Goal: Task Accomplishment & Management: Use online tool/utility

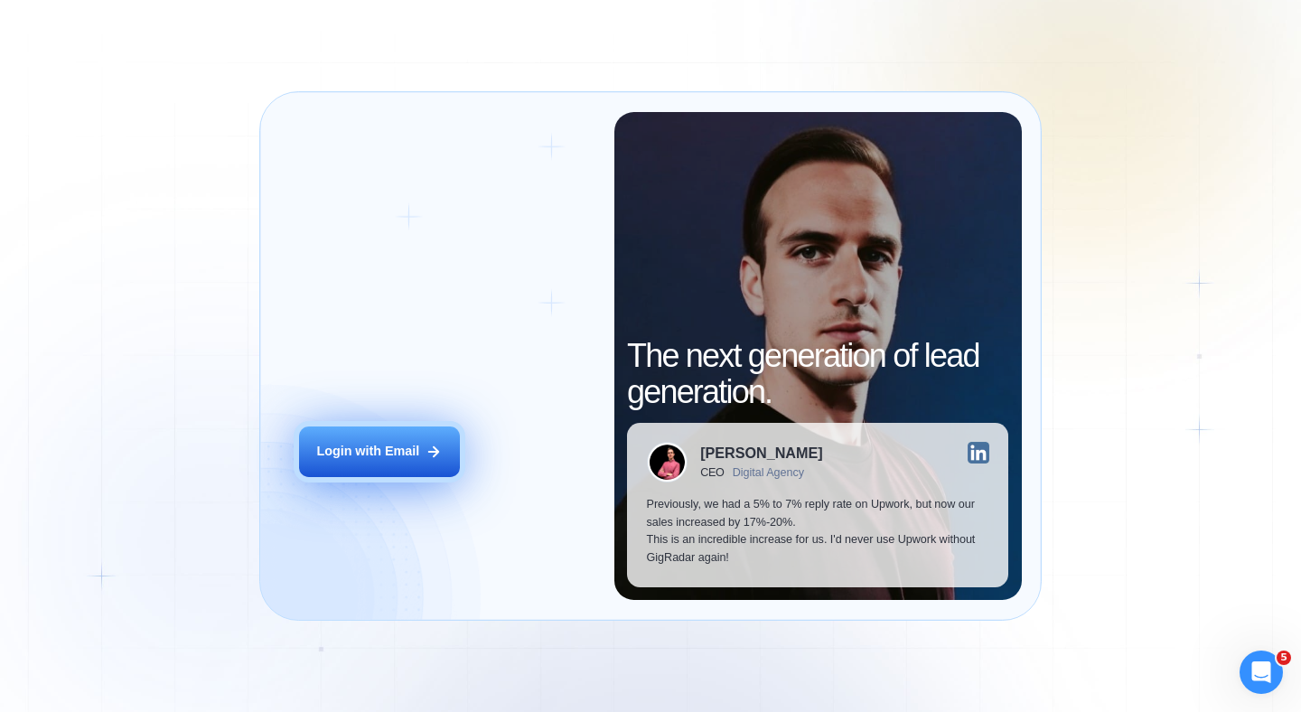
drag, startPoint x: 0, startPoint y: 0, endPoint x: 400, endPoint y: 458, distance: 608.5
click at [400, 458] on div "Login with Email" at bounding box center [367, 452] width 103 height 18
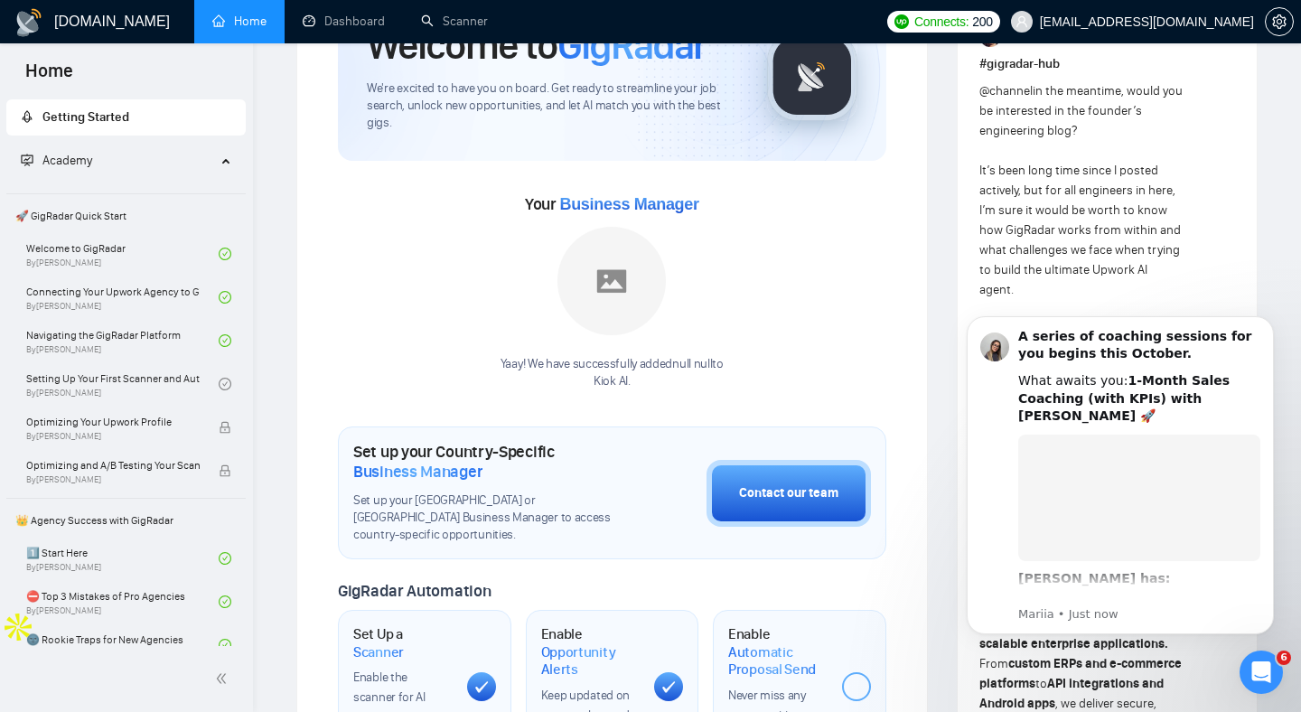
scroll to position [135, 0]
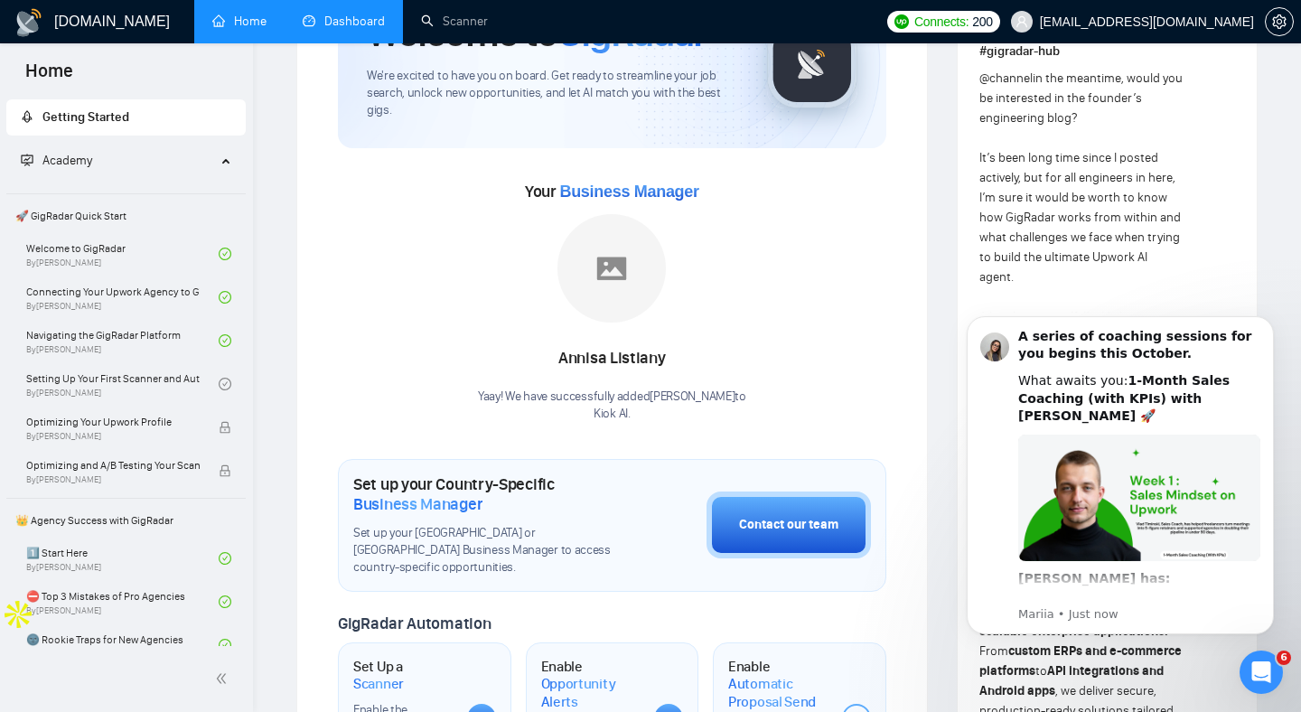
click at [324, 25] on link "Dashboard" at bounding box center [344, 21] width 82 height 15
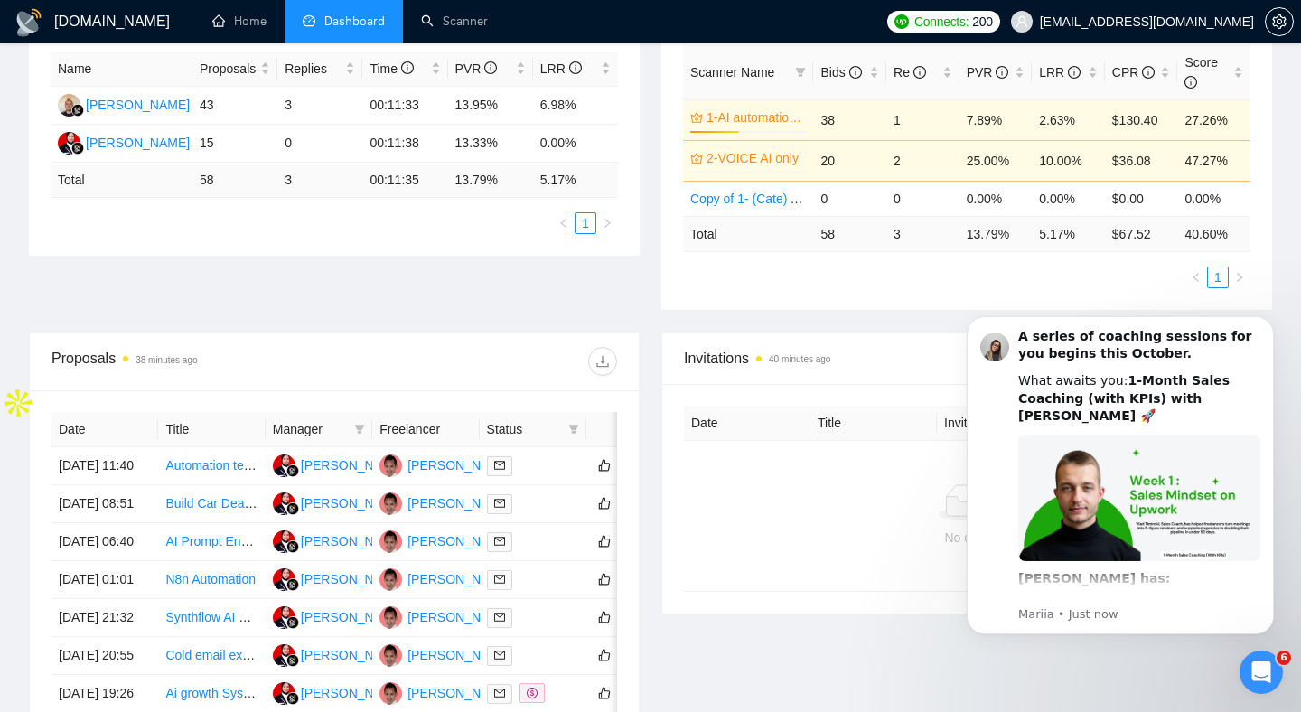
scroll to position [347, 0]
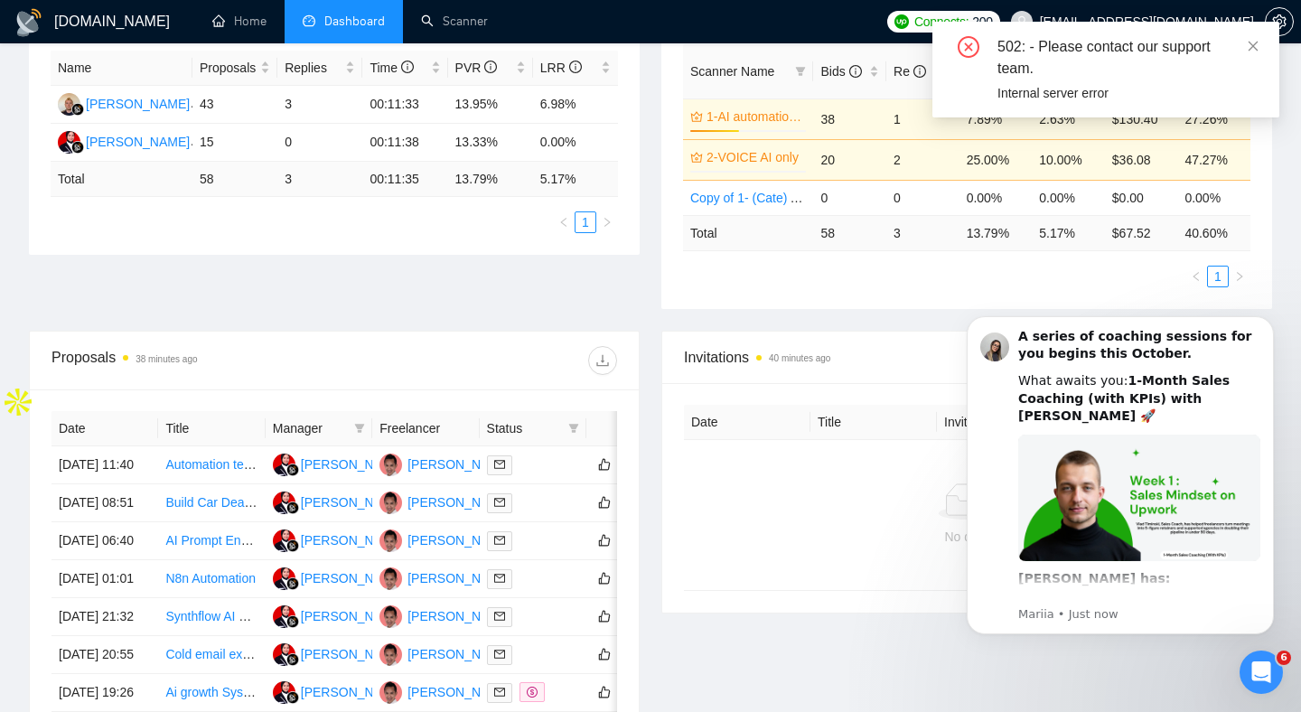
click at [1261, 44] on div "502: - Please contact our support team. Internal server error" at bounding box center [1106, 70] width 347 height 96
click at [1258, 44] on icon "close" at bounding box center [1253, 46] width 13 height 13
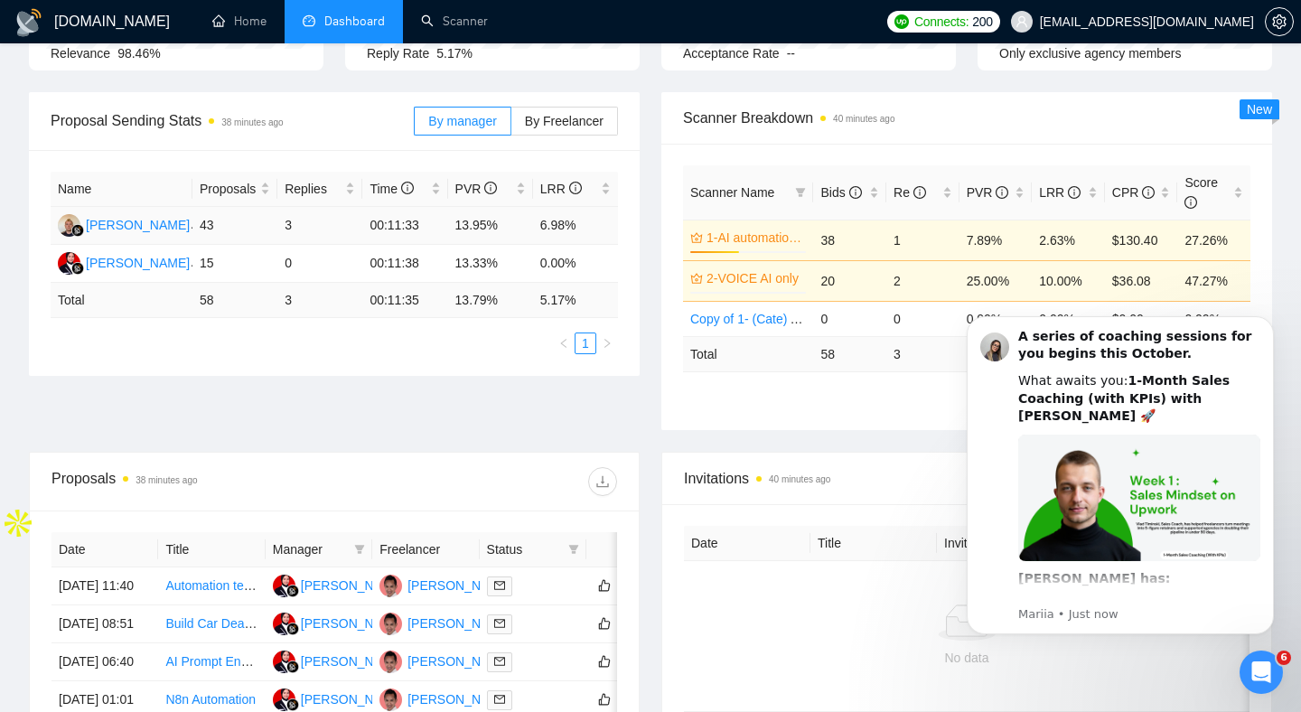
scroll to position [221, 0]
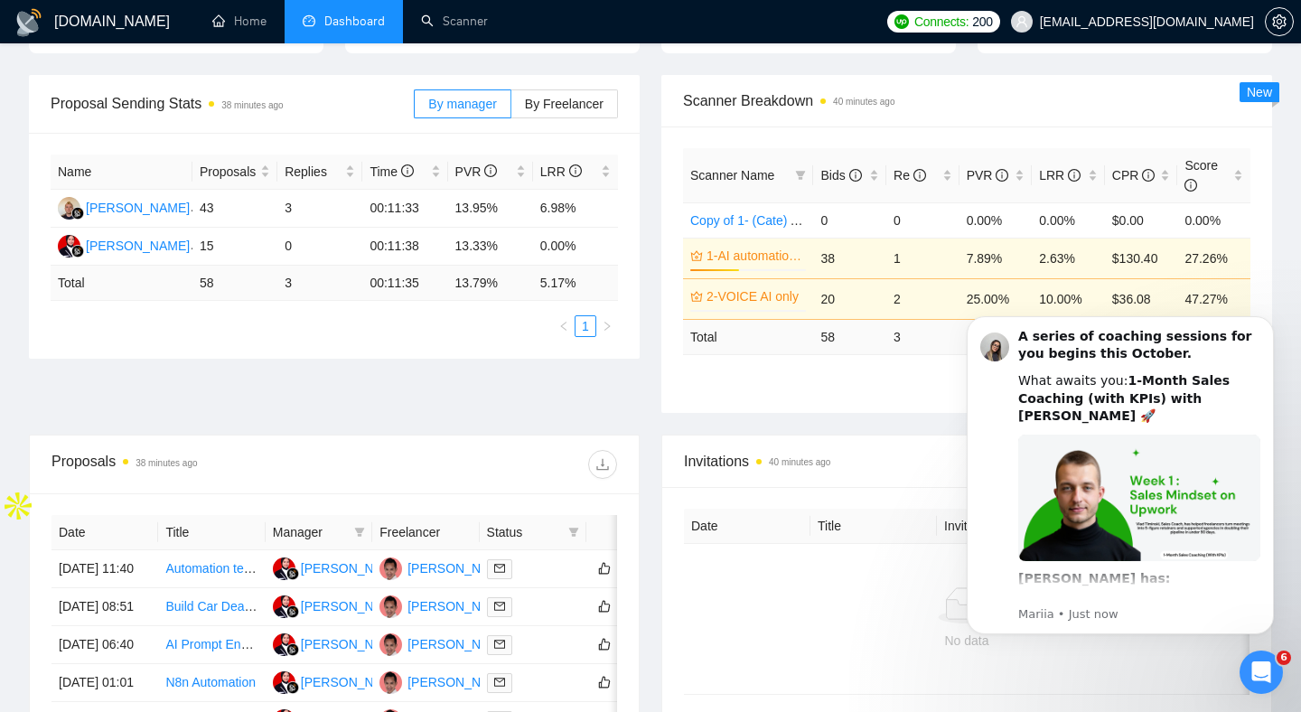
scroll to position [268, 0]
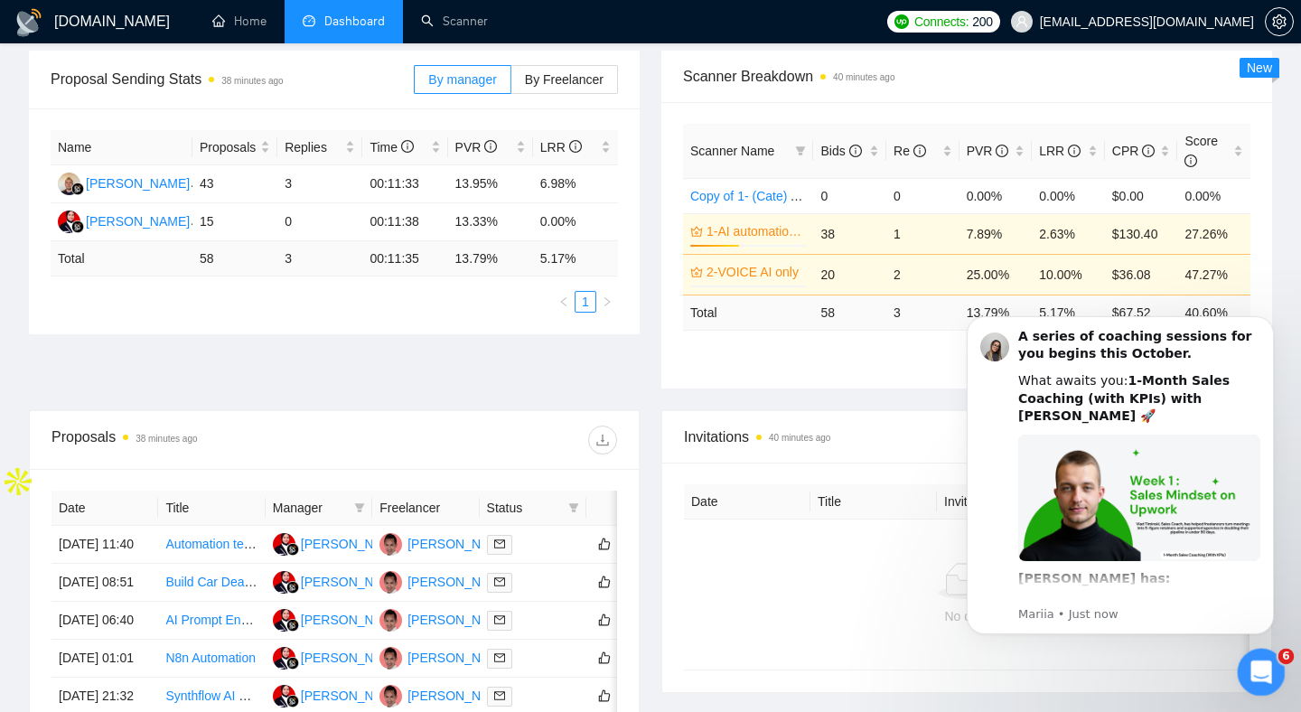
click at [1261, 672] on icon "Open Intercom Messenger" at bounding box center [1259, 670] width 30 height 30
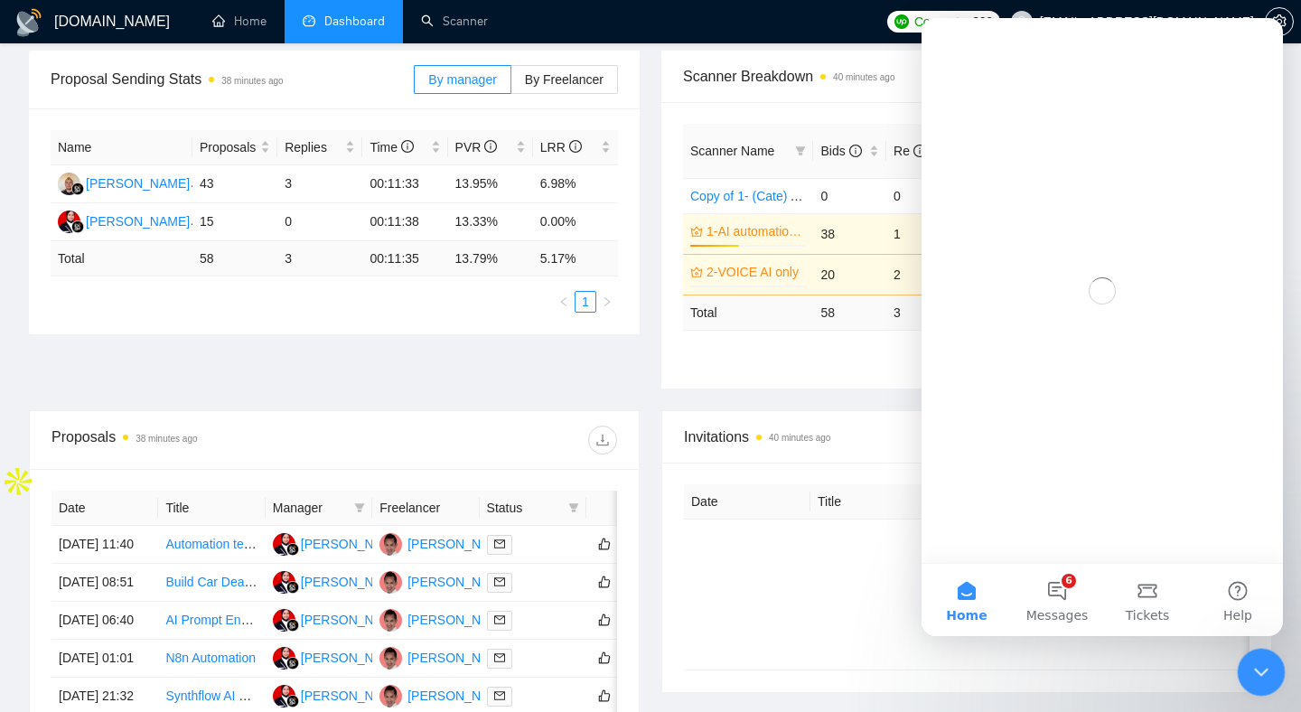
scroll to position [0, 0]
click at [1260, 672] on icon "Close Intercom Messenger" at bounding box center [1259, 670] width 22 height 22
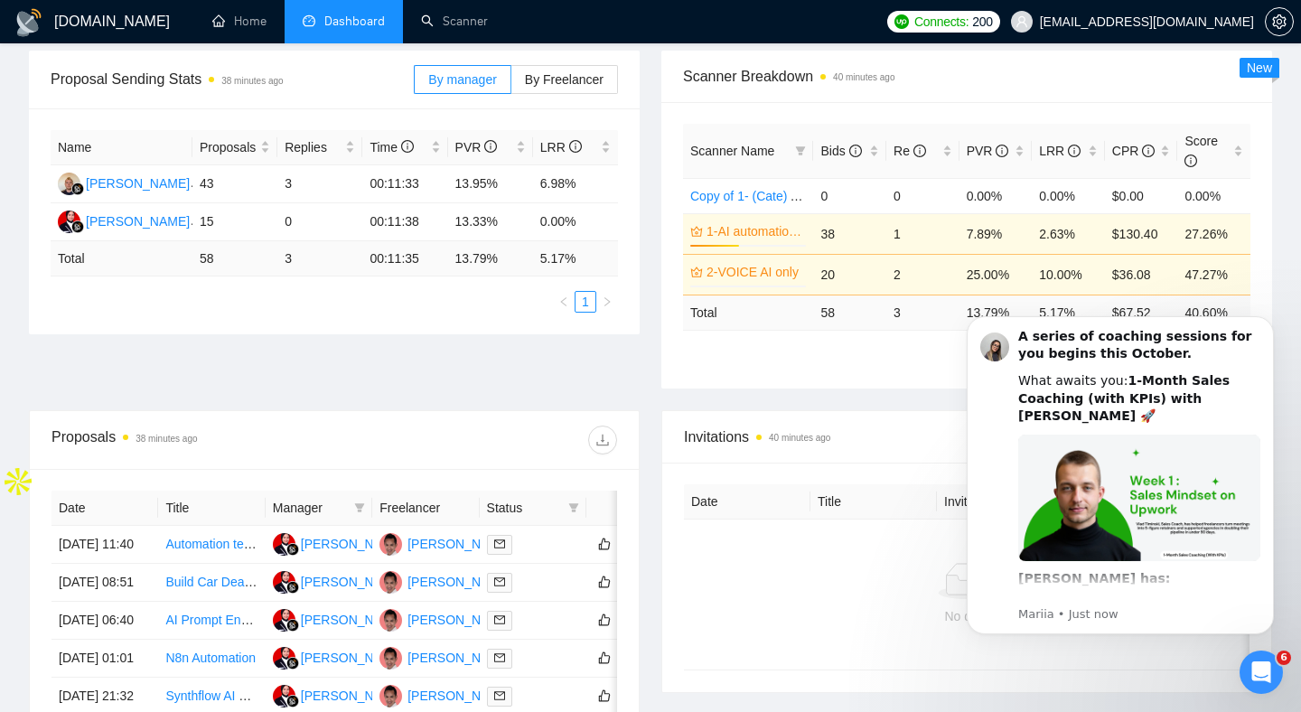
drag, startPoint x: 842, startPoint y: 429, endPoint x: 873, endPoint y: 390, distance: 50.3
click at [842, 427] on span "Invitations 40 minutes ago" at bounding box center [967, 437] width 566 height 23
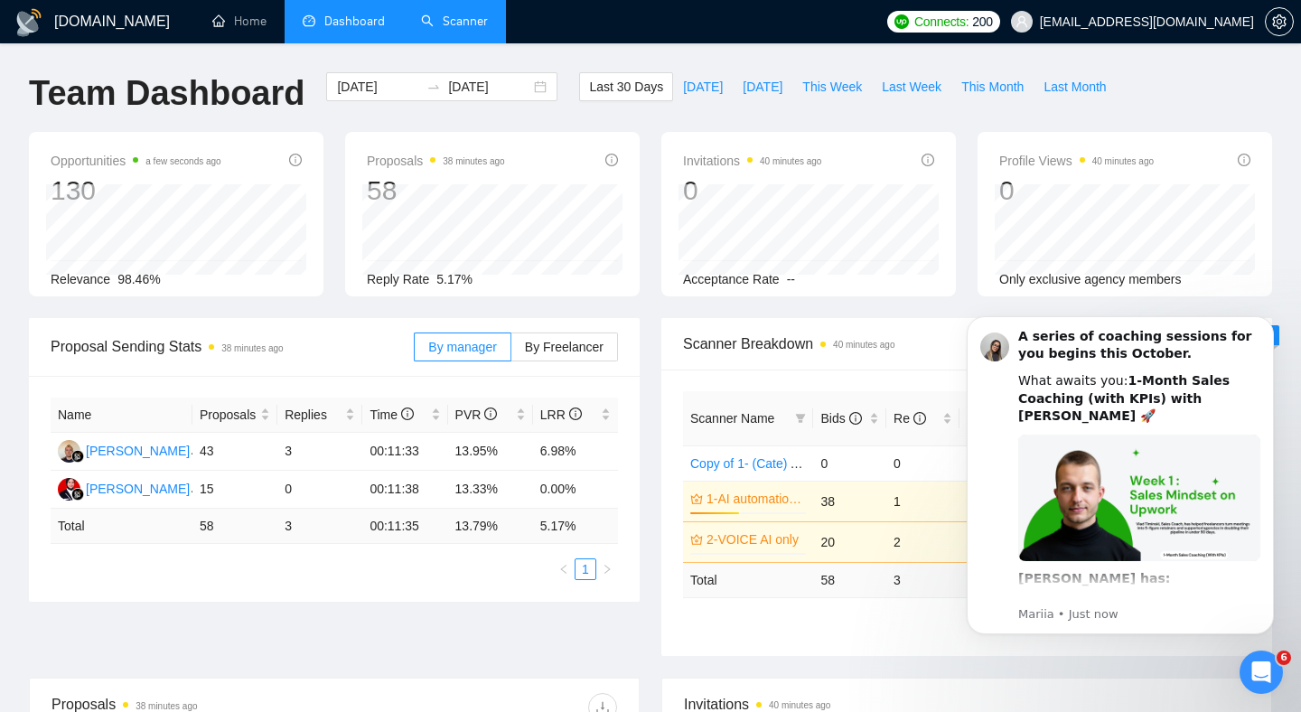
click at [455, 24] on link "Scanner" at bounding box center [454, 21] width 67 height 15
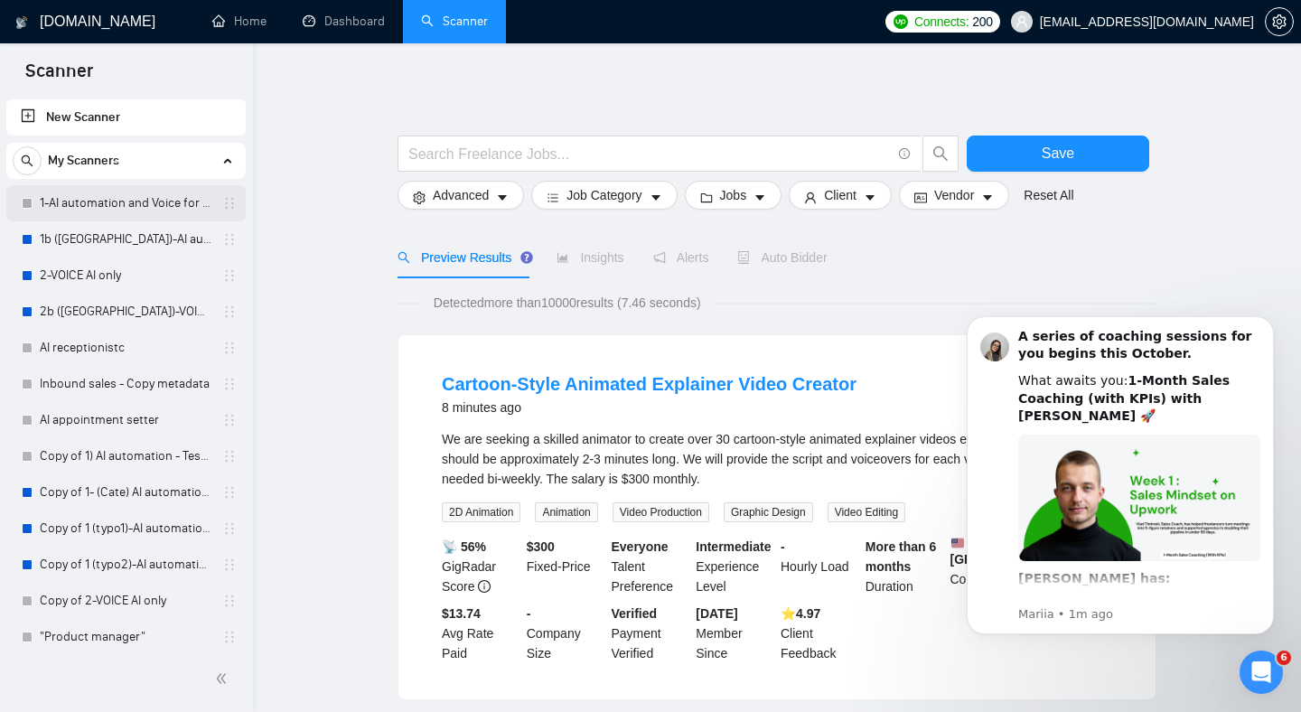
click at [102, 202] on link "1-AI automation and Voice for CRM & Booking" at bounding box center [126, 203] width 172 height 36
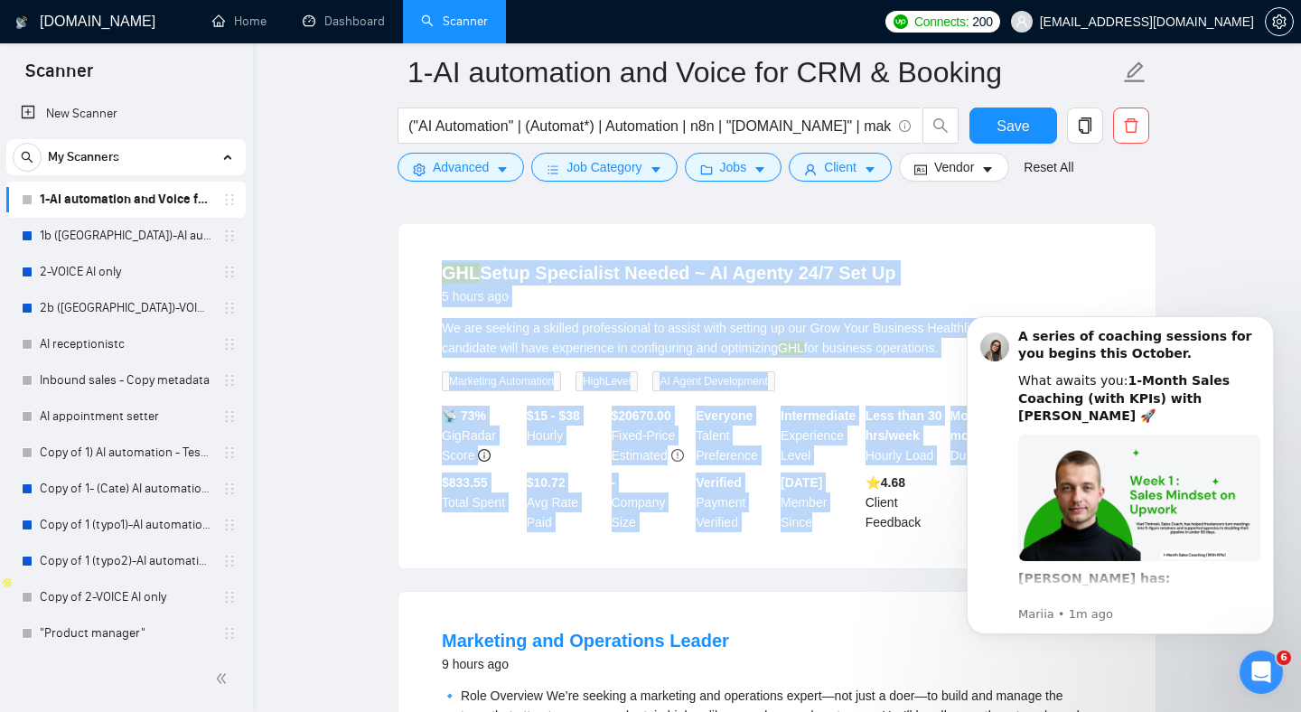
scroll to position [156, 0]
drag, startPoint x: 820, startPoint y: 565, endPoint x: 295, endPoint y: 225, distance: 625.4
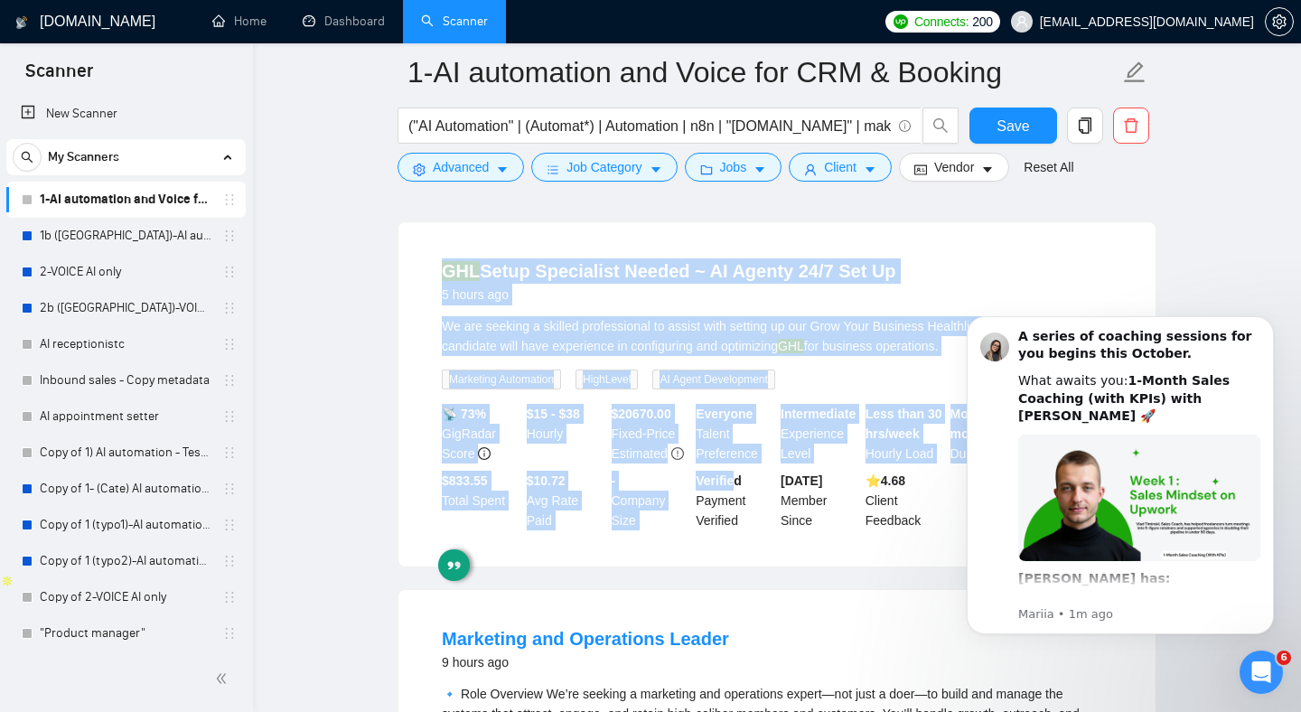
drag, startPoint x: 367, startPoint y: 245, endPoint x: 792, endPoint y: 519, distance: 505.4
drag, startPoint x: 820, startPoint y: 561, endPoint x: 687, endPoint y: 476, distance: 157.7
click at [421, 263] on div "GHL Setup Specialist Needed ~ AI Agenty 24/7 Set Up 5 hours ago We are seeking …" at bounding box center [777, 394] width 757 height 344
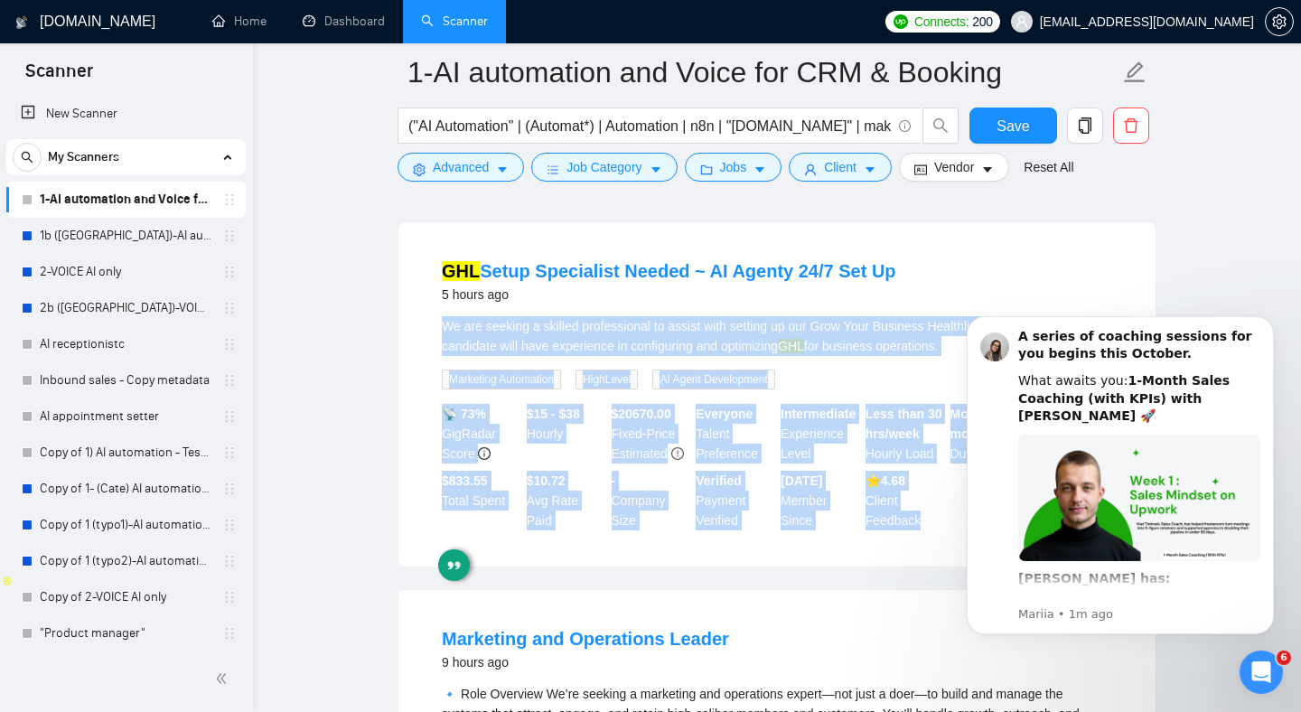
drag, startPoint x: 897, startPoint y: 571, endPoint x: 389, endPoint y: 289, distance: 580.9
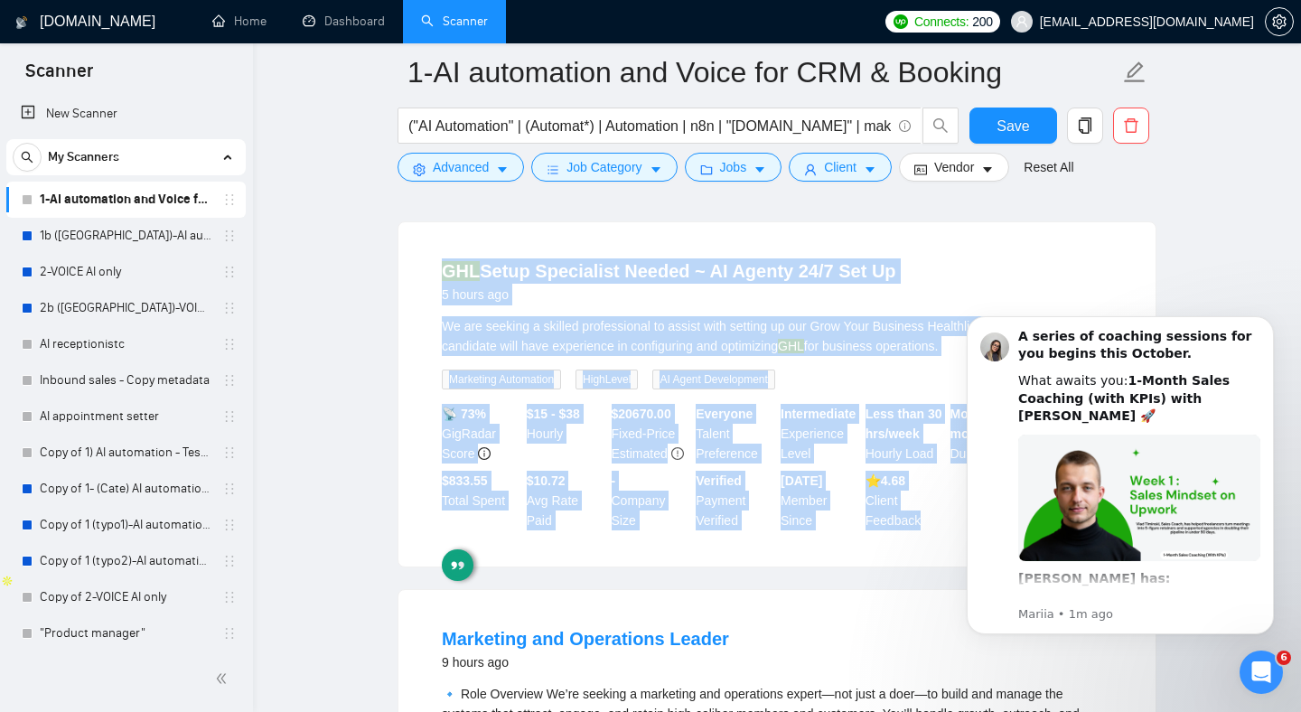
drag, startPoint x: 402, startPoint y: 254, endPoint x: 866, endPoint y: 584, distance: 569.0
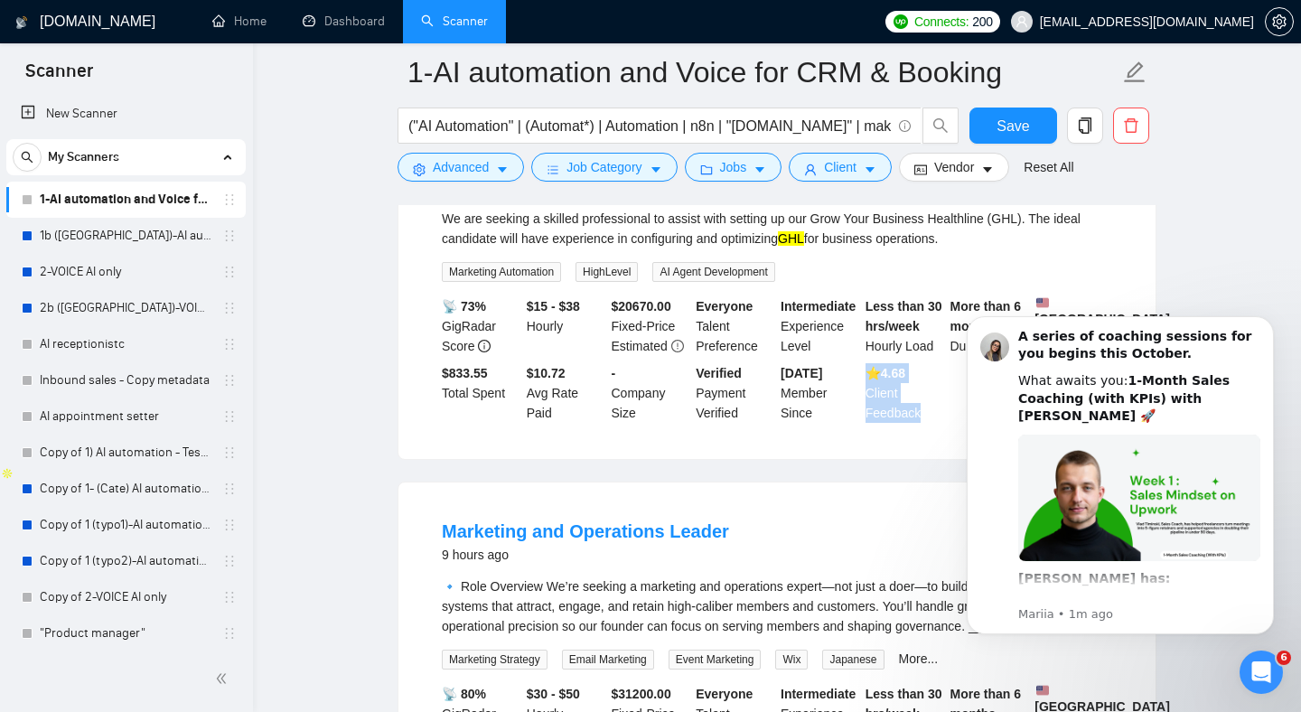
scroll to position [265, 0]
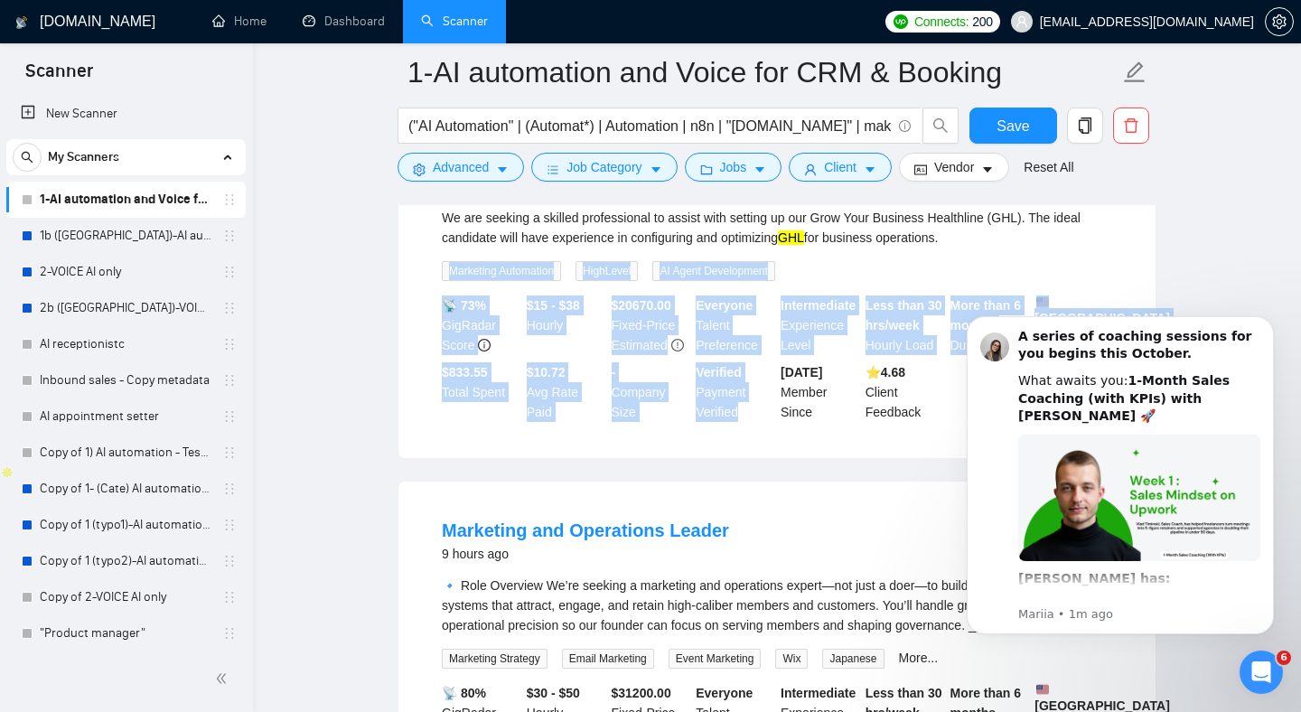
drag, startPoint x: 643, startPoint y: 400, endPoint x: 342, endPoint y: 259, distance: 332.3
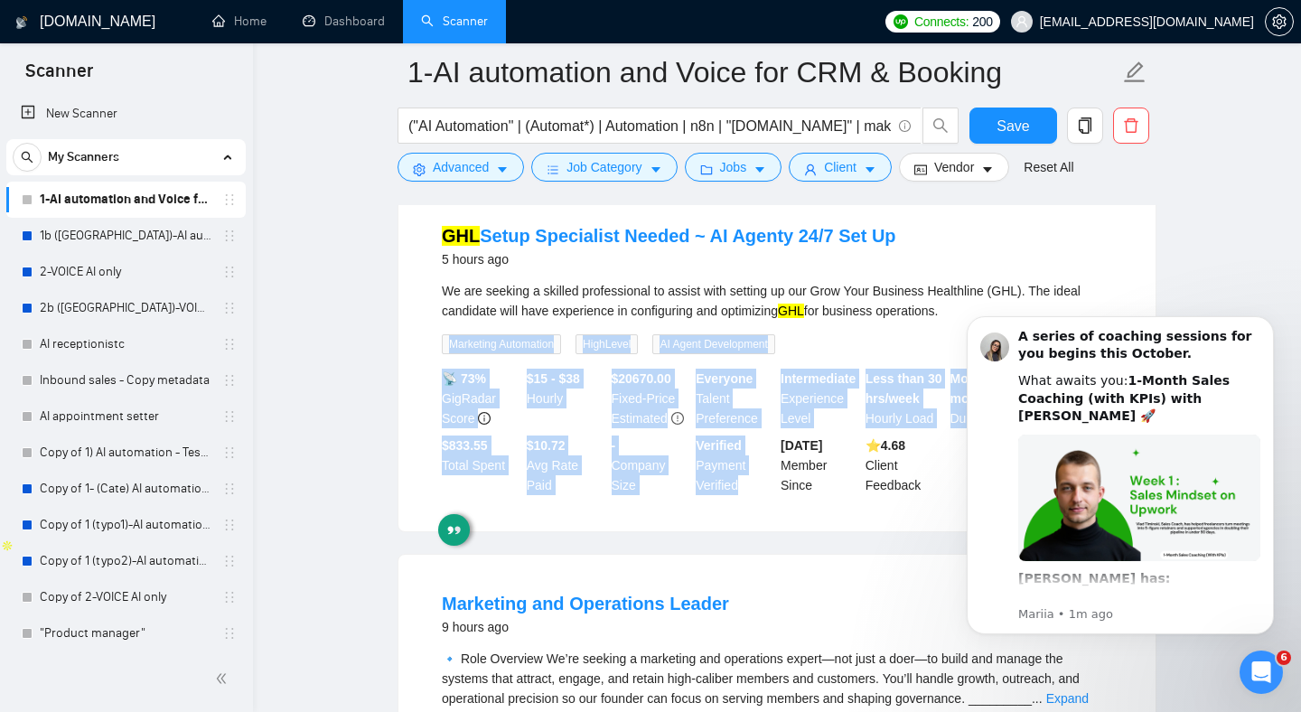
scroll to position [194, 0]
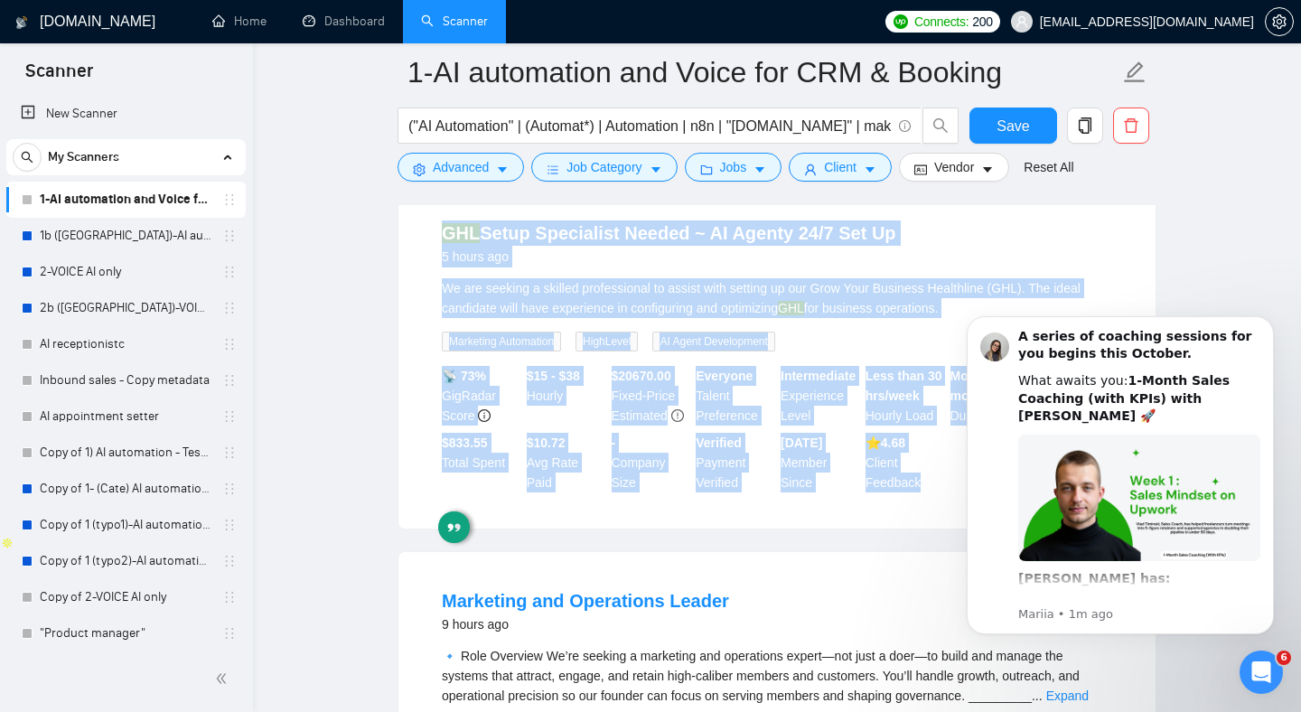
drag, startPoint x: 392, startPoint y: 211, endPoint x: 908, endPoint y: 522, distance: 602.5
drag, startPoint x: 357, startPoint y: 244, endPoint x: 379, endPoint y: 244, distance: 21.7
drag, startPoint x: 403, startPoint y: 247, endPoint x: 826, endPoint y: 545, distance: 517.5
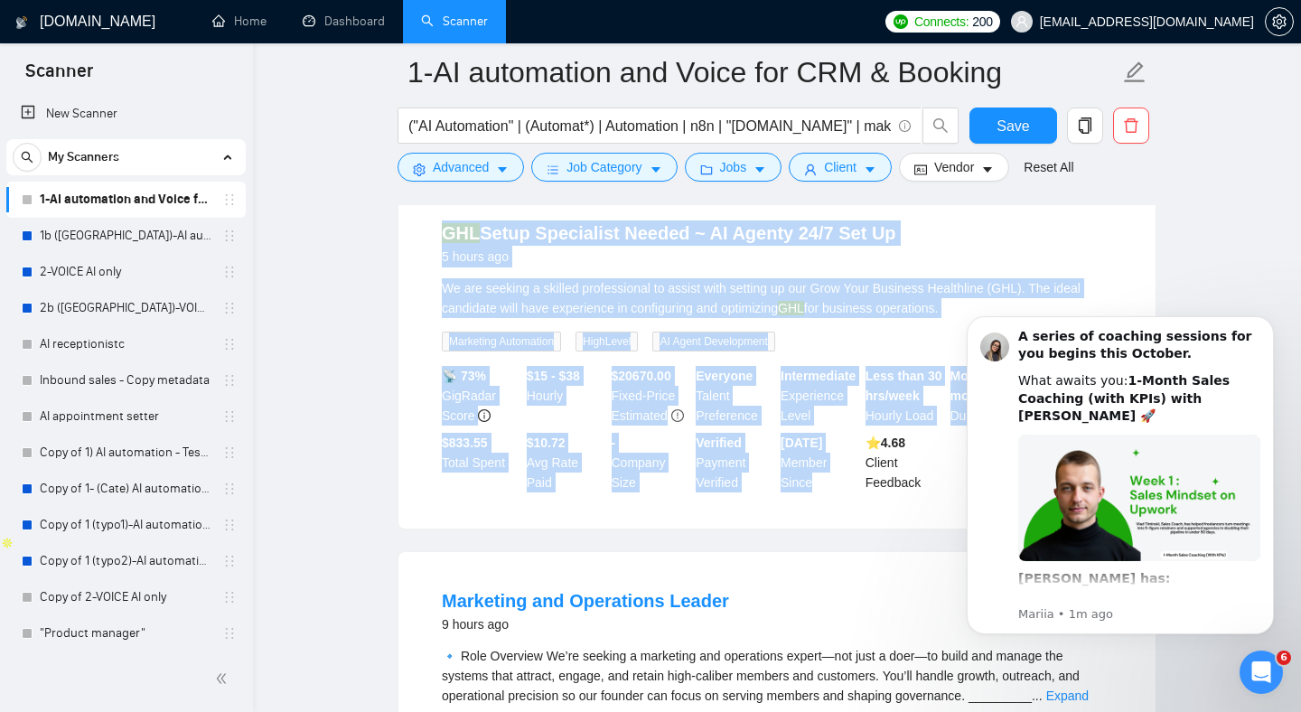
drag, startPoint x: 829, startPoint y: 544, endPoint x: 849, endPoint y: 546, distance: 20.0
drag, startPoint x: 849, startPoint y: 546, endPoint x: 347, endPoint y: 249, distance: 582.6
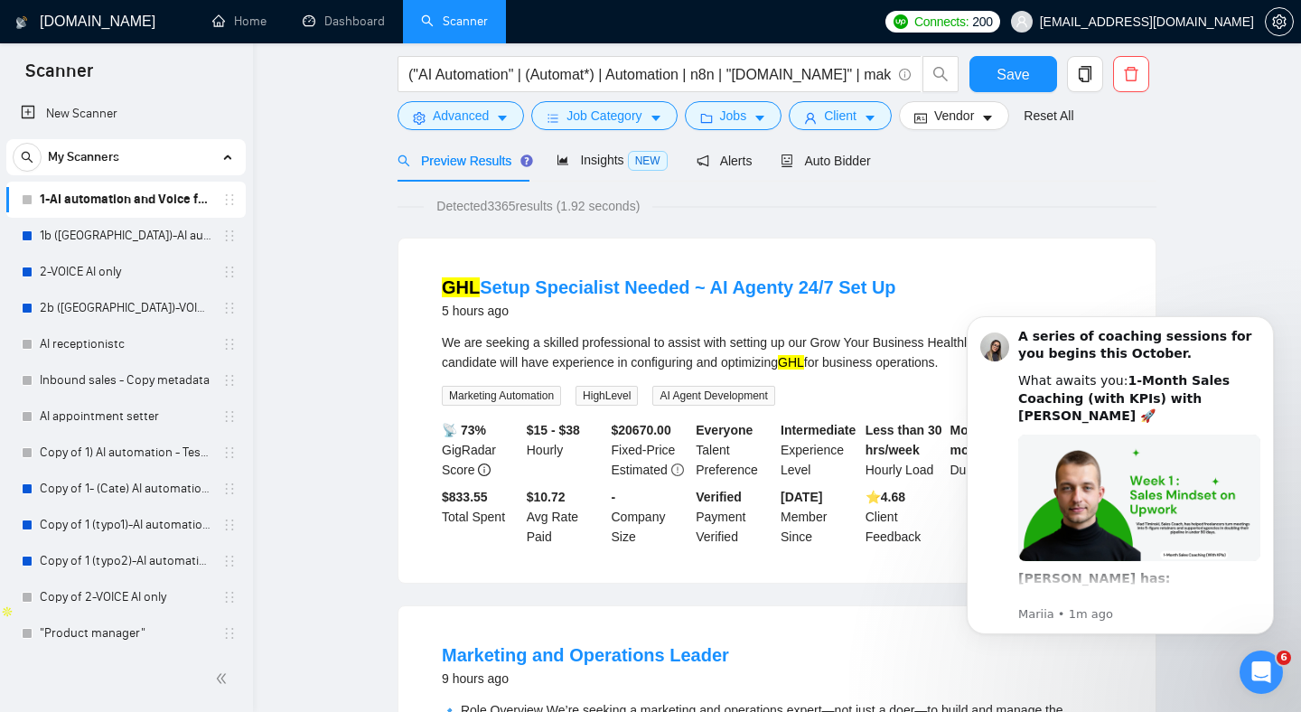
scroll to position [0, 0]
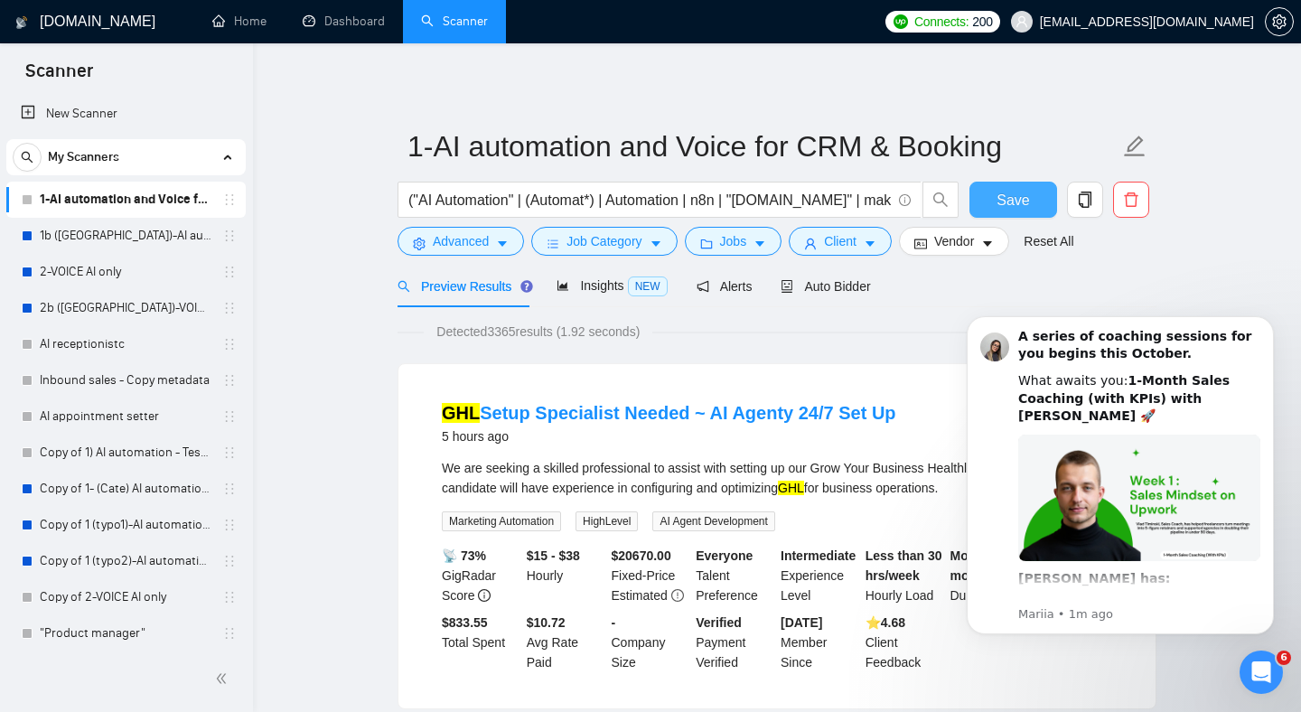
click at [1019, 202] on span "Save" at bounding box center [1013, 200] width 33 height 23
click at [849, 289] on span "Auto Bidder" at bounding box center [825, 286] width 89 height 14
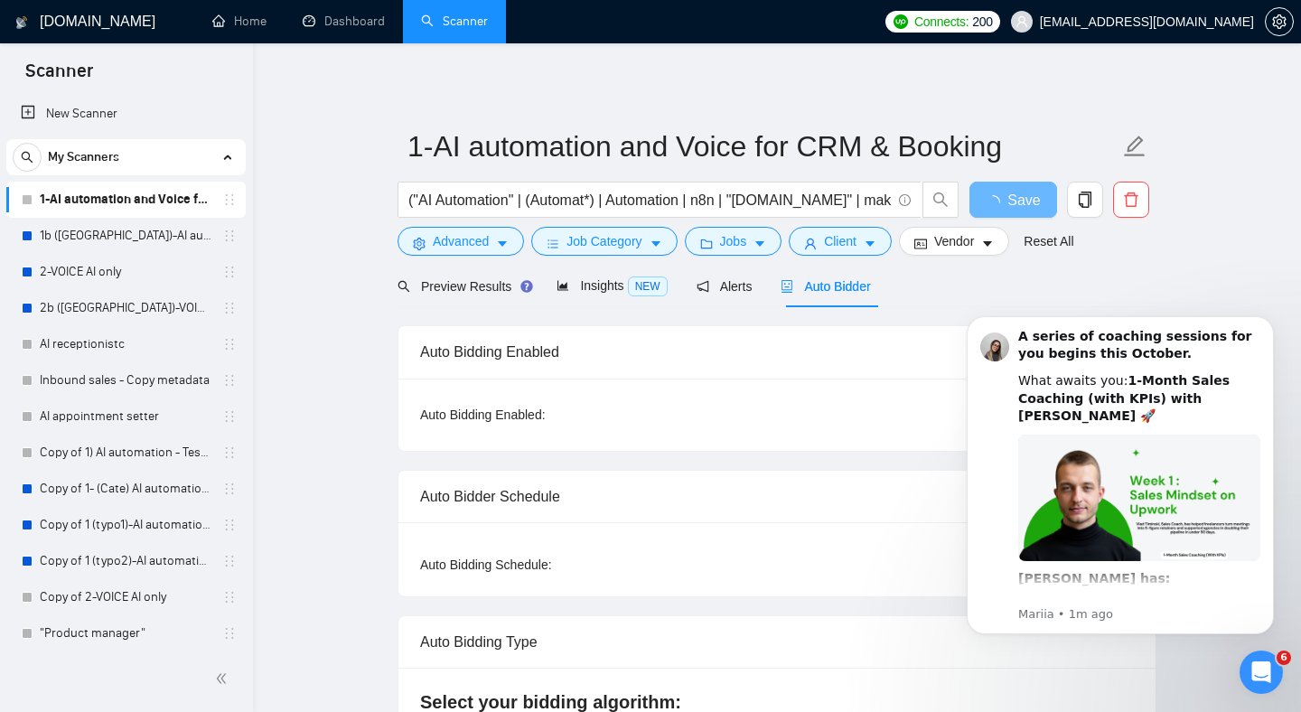
checkbox input "true"
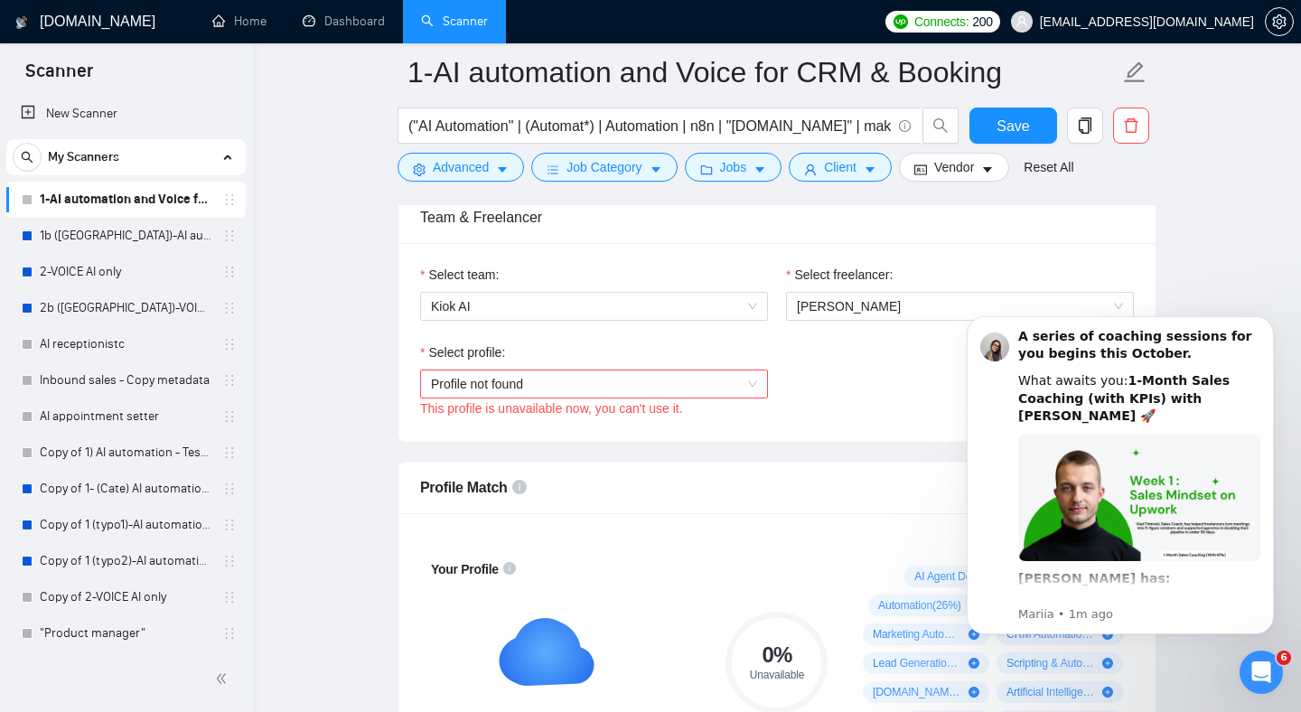
scroll to position [923, 0]
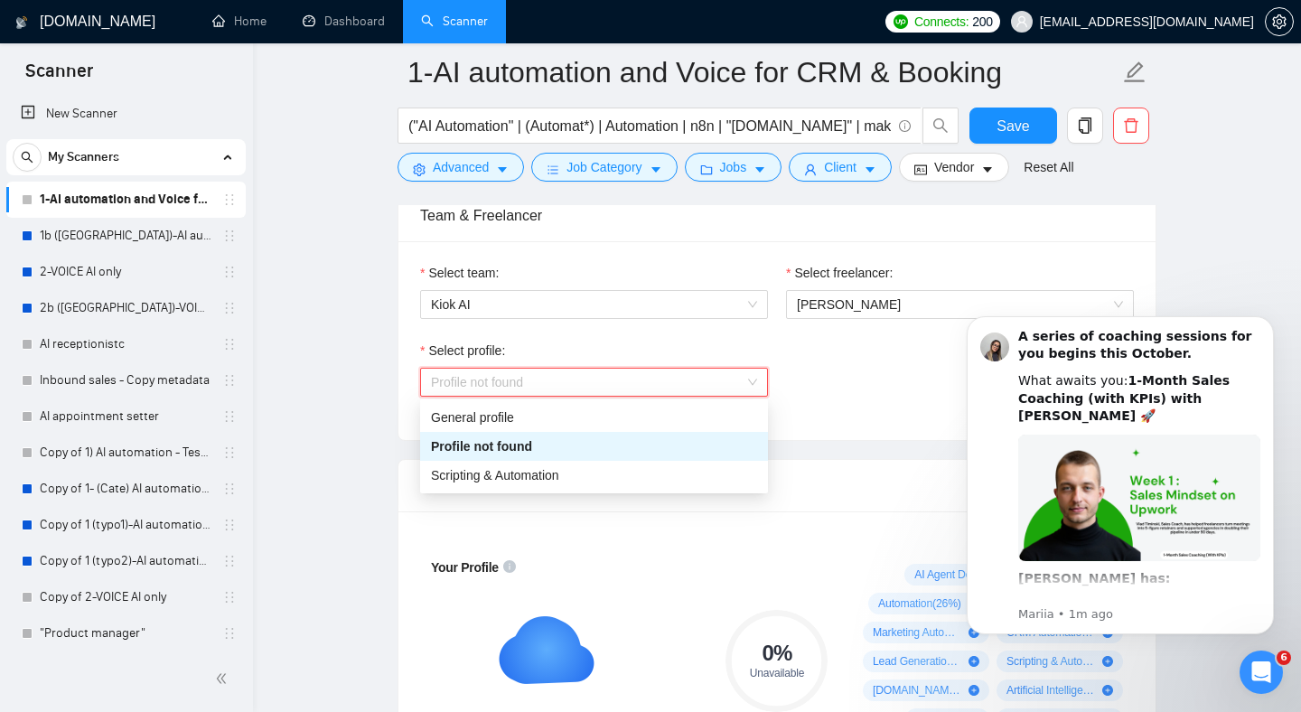
click at [606, 387] on span "Profile not found" at bounding box center [594, 382] width 326 height 27
click at [517, 475] on span "Scripting & Automation" at bounding box center [495, 475] width 128 height 14
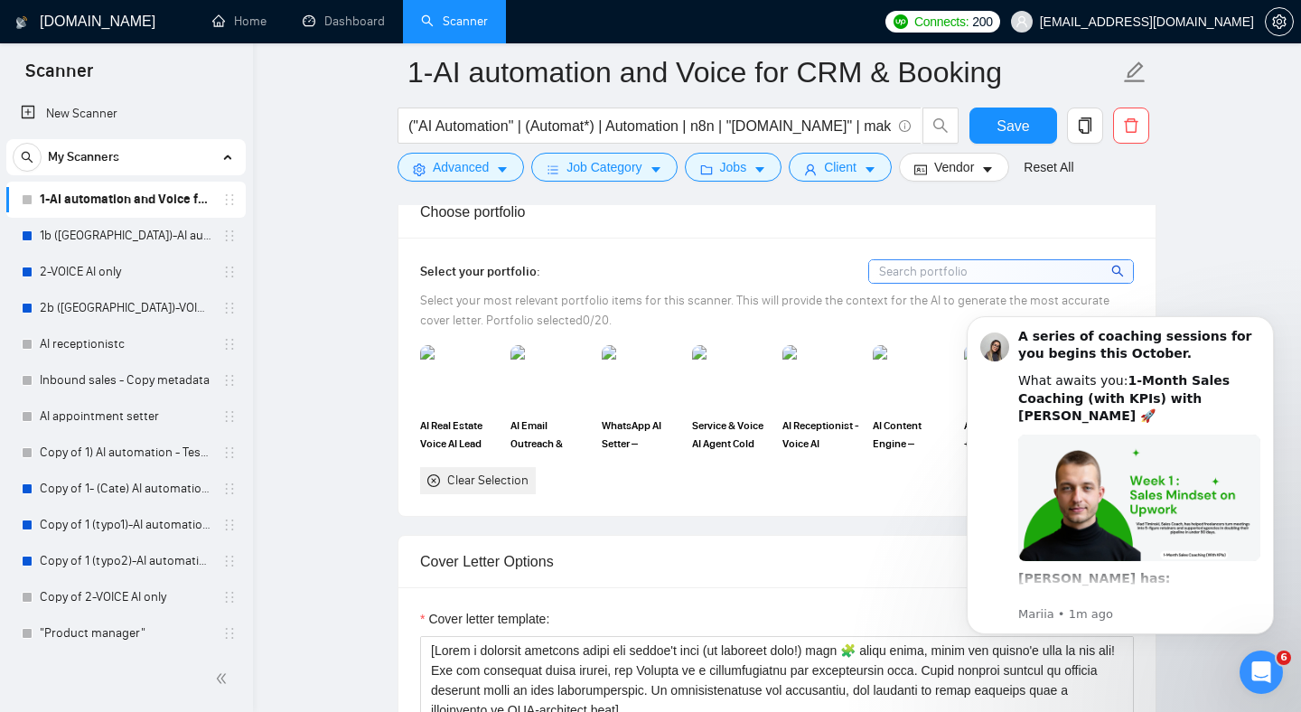
scroll to position [1676, 0]
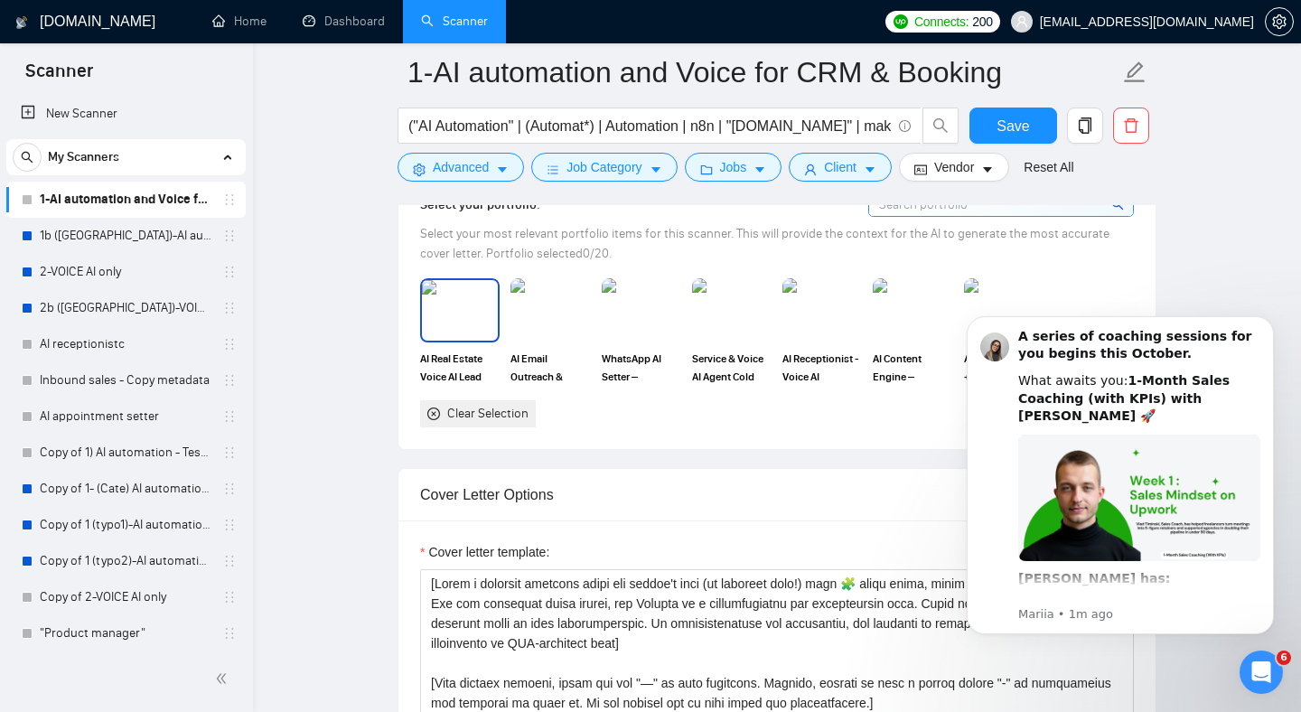
click at [467, 315] on img at bounding box center [460, 310] width 76 height 60
click at [653, 310] on img at bounding box center [642, 310] width 76 height 60
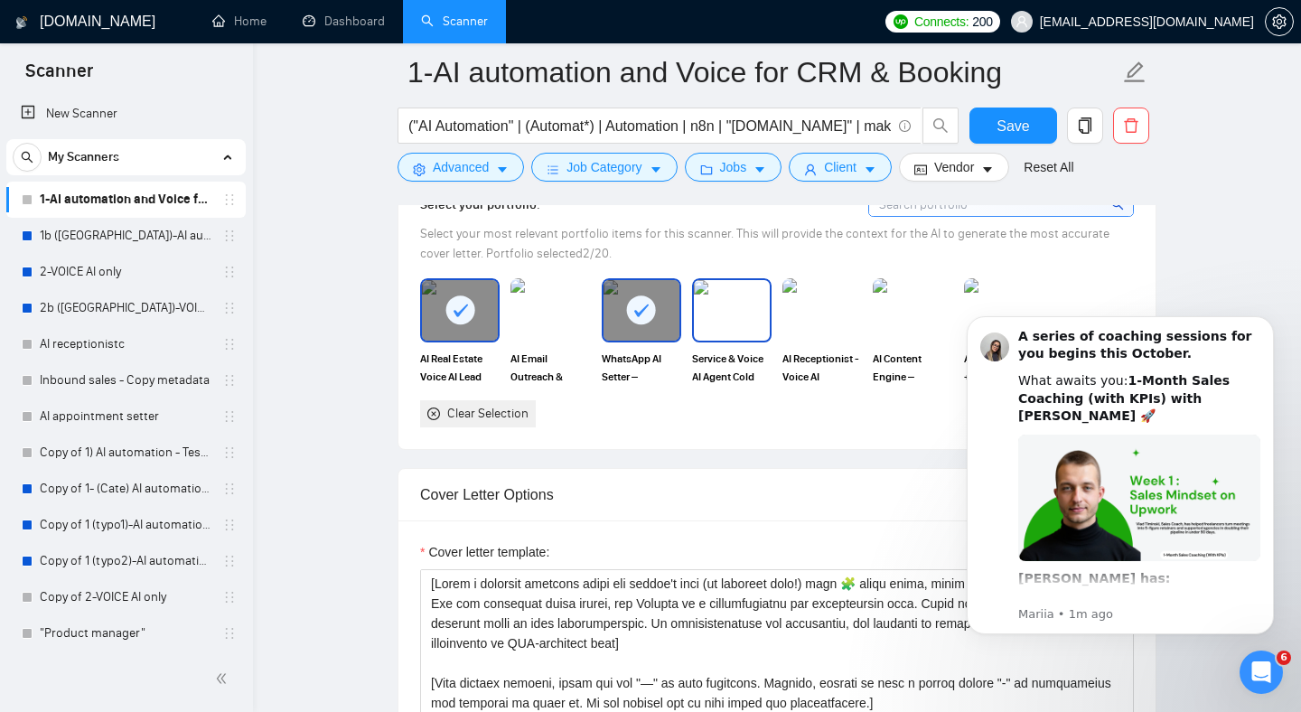
drag, startPoint x: 753, startPoint y: 312, endPoint x: 791, endPoint y: 311, distance: 38.0
click at [753, 312] on img at bounding box center [732, 310] width 76 height 60
click at [818, 312] on img at bounding box center [822, 310] width 76 height 60
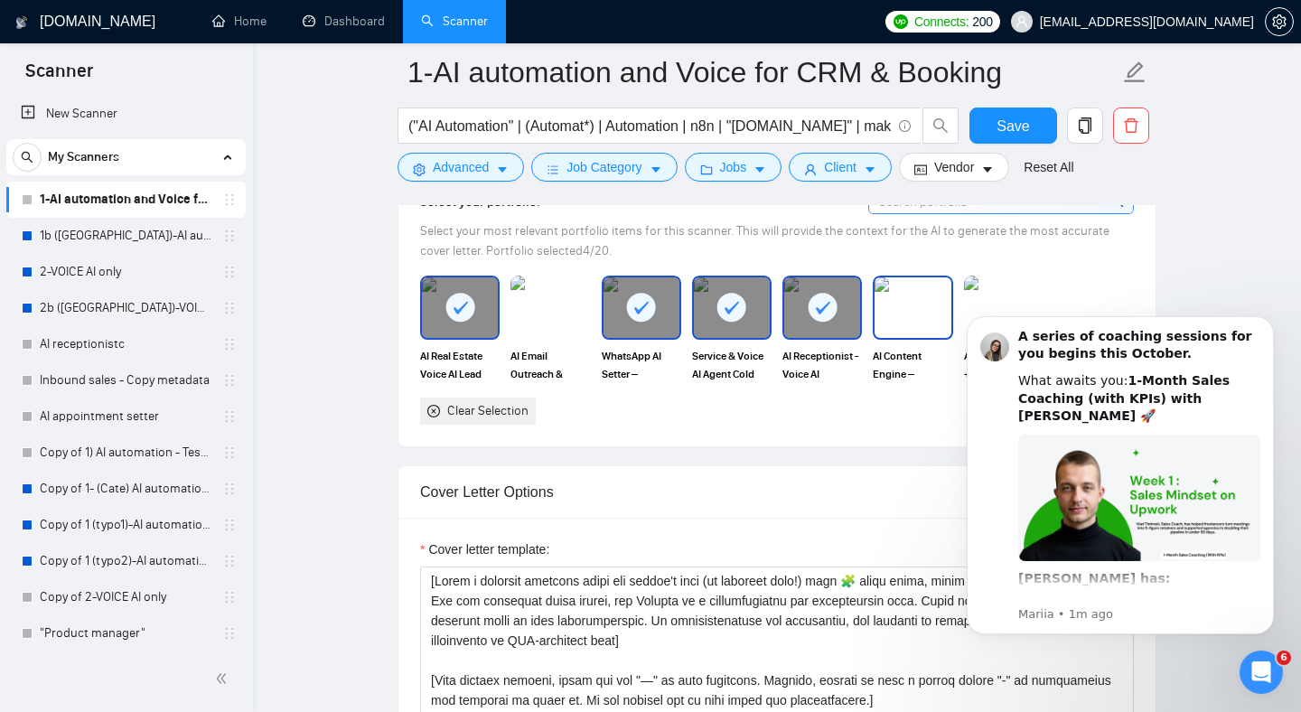
click at [906, 315] on img at bounding box center [913, 307] width 76 height 60
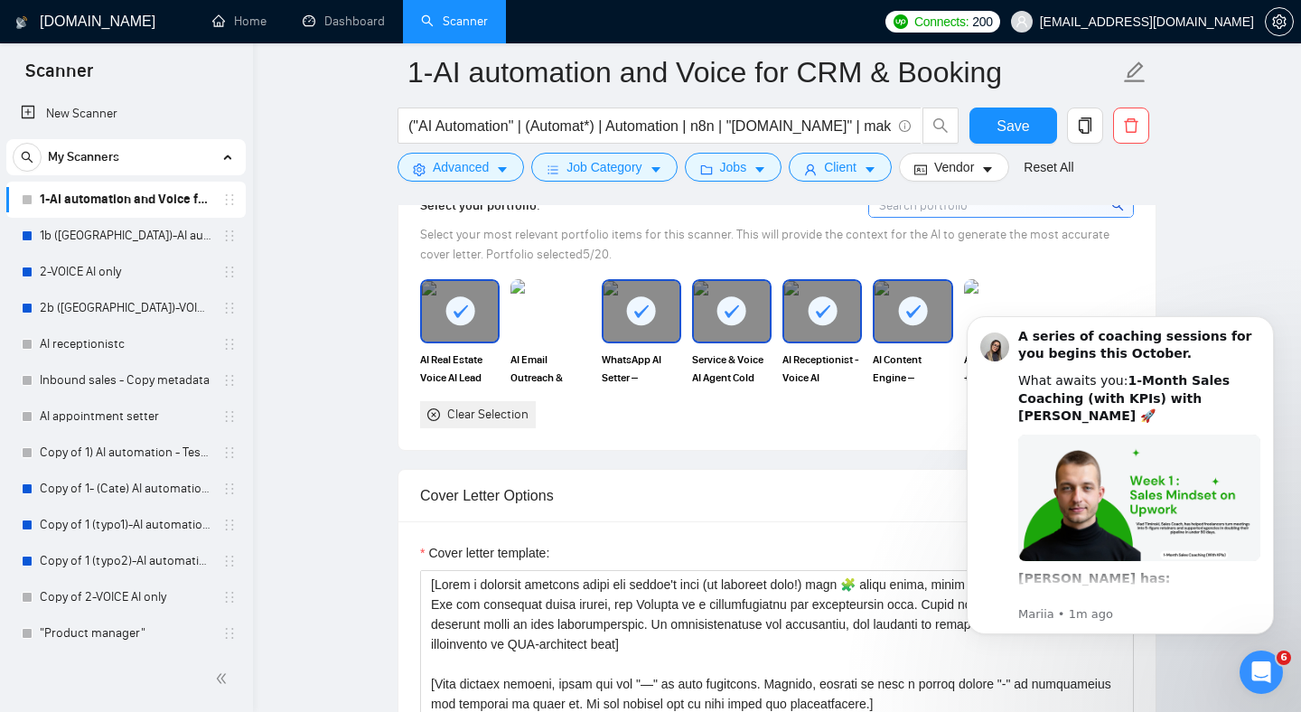
click at [1007, 298] on html "A series of coaching sessions for you begins this October. What awaits you: 1-M…" at bounding box center [1120, 498] width 361 height 409
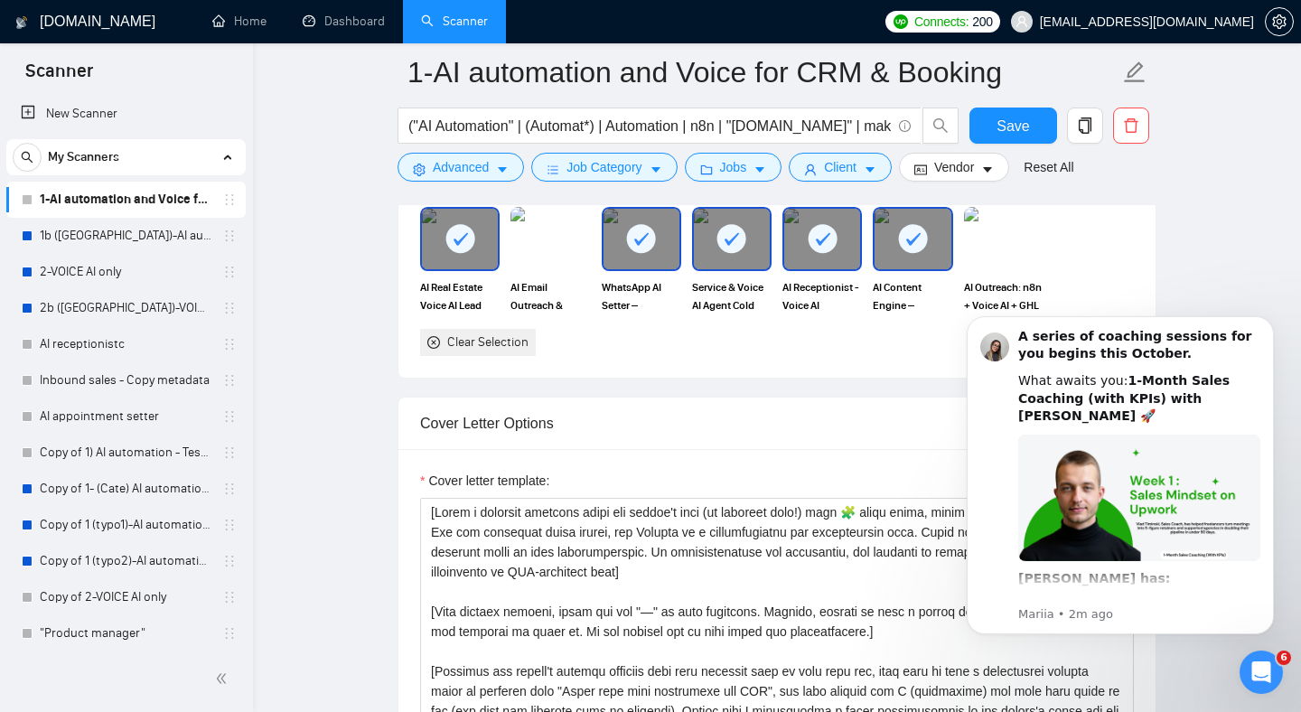
scroll to position [1759, 0]
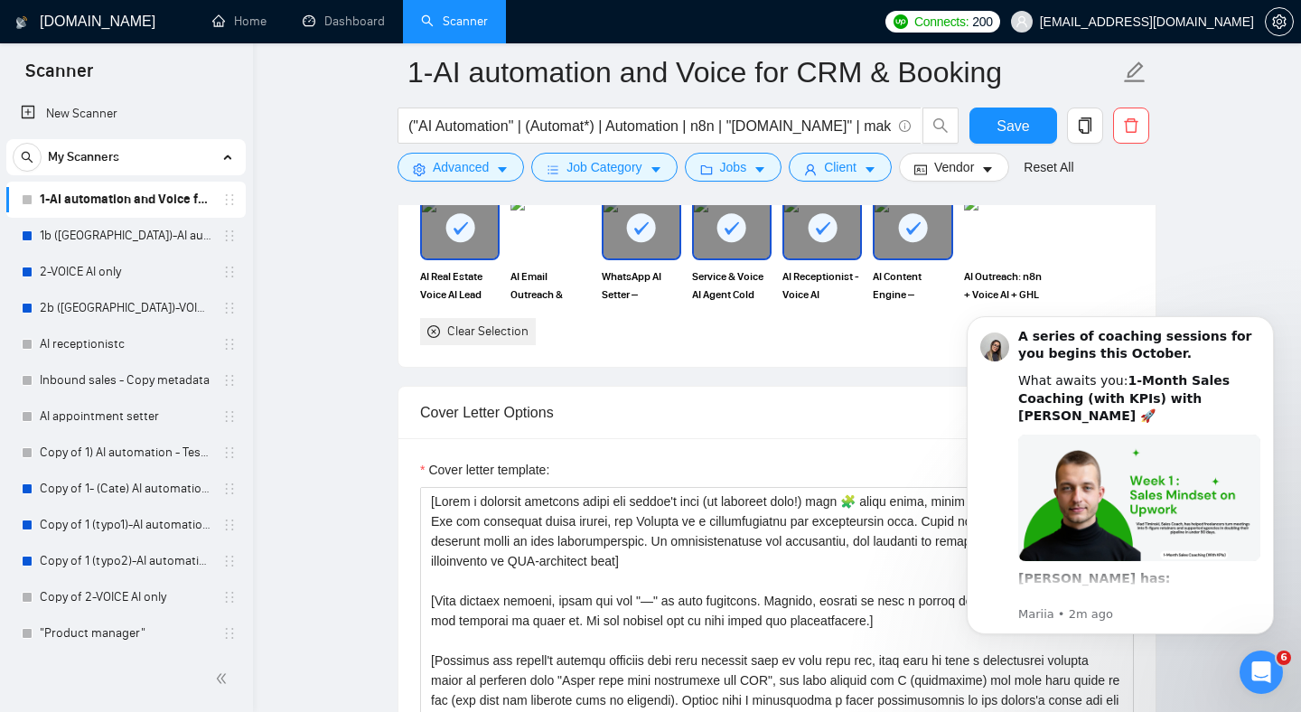
drag, startPoint x: 820, startPoint y: 229, endPoint x: 818, endPoint y: 250, distance: 21.8
click at [819, 229] on rect at bounding box center [822, 227] width 29 height 29
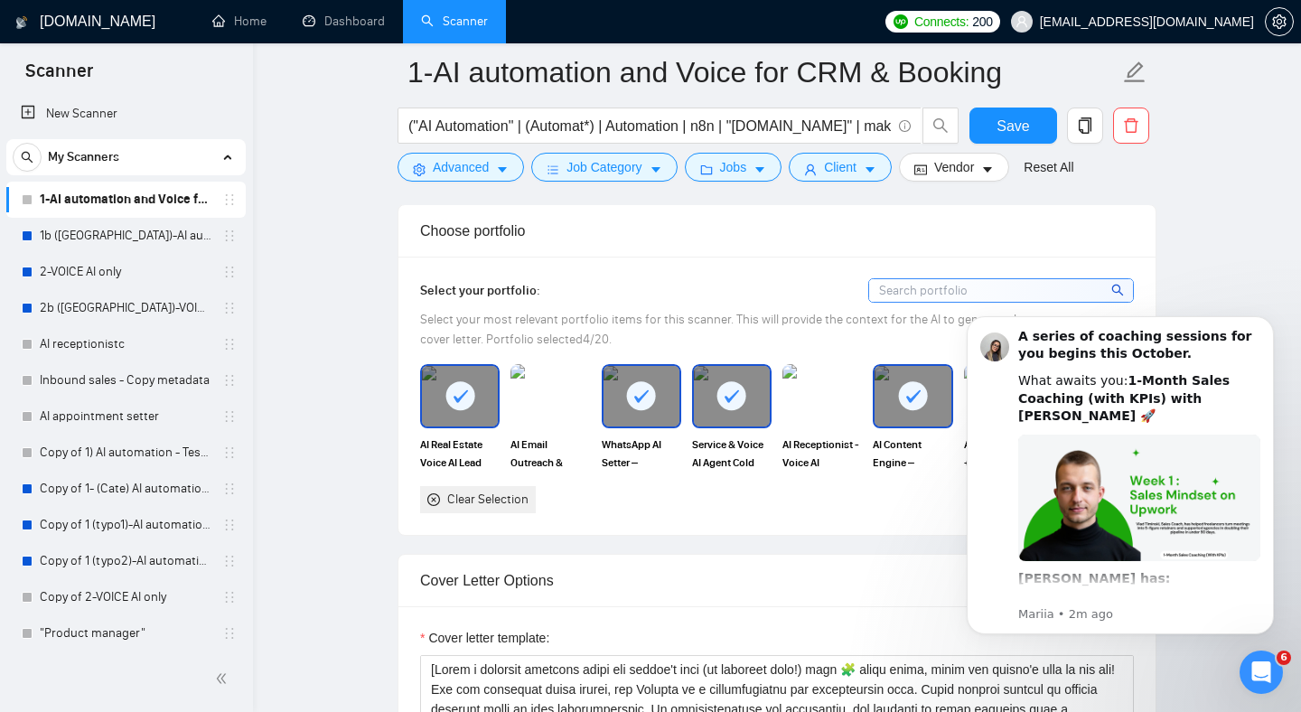
scroll to position [1598, 0]
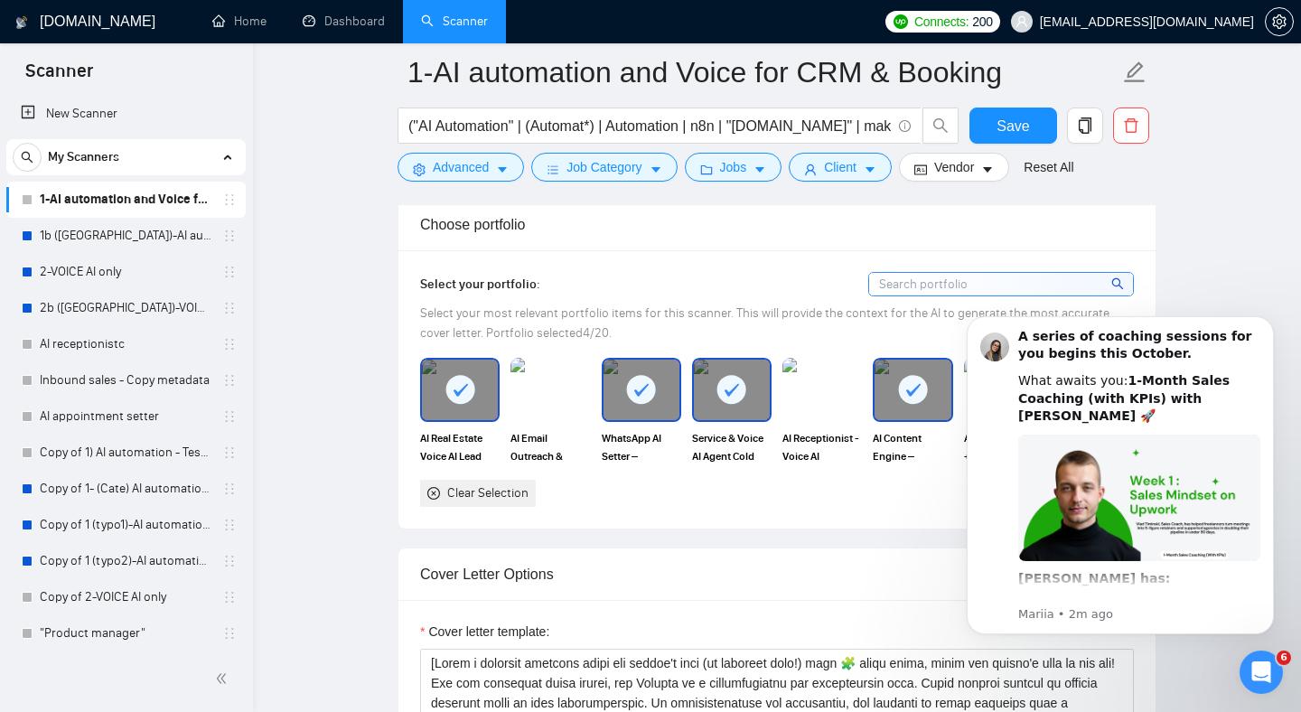
click at [726, 391] on icon at bounding box center [732, 390] width 30 height 30
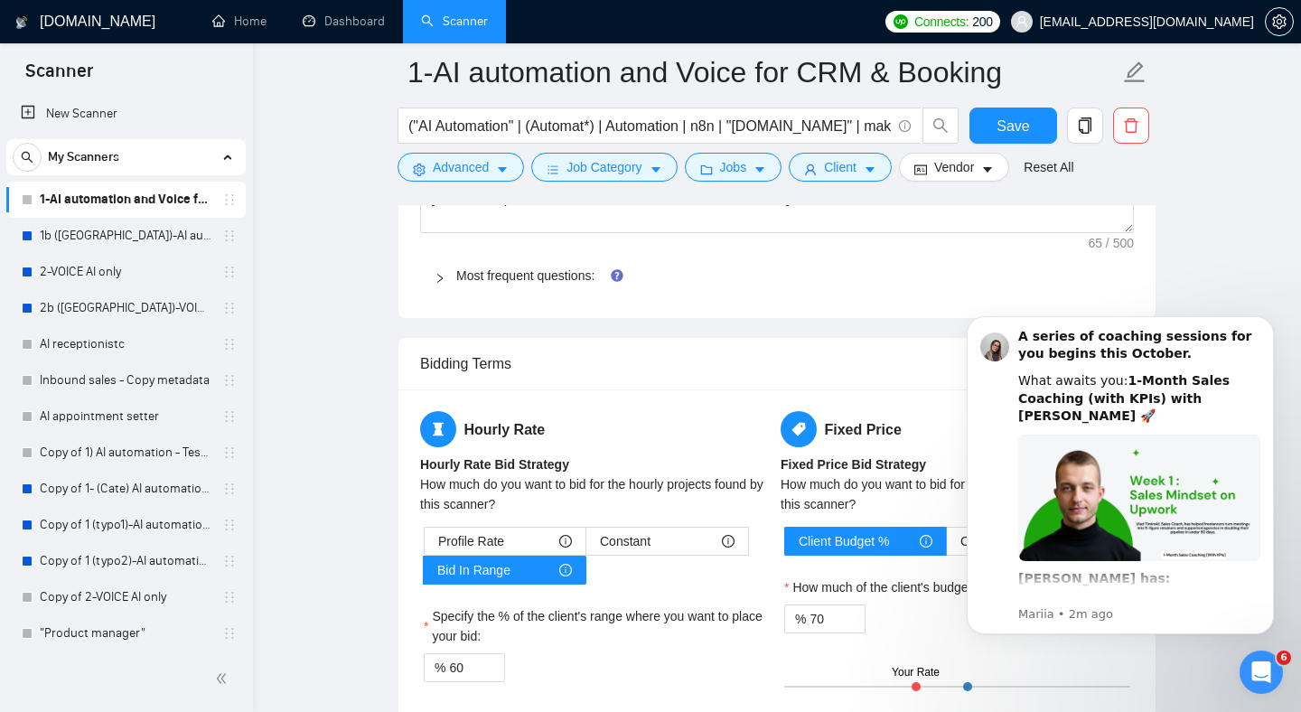
scroll to position [2634, 0]
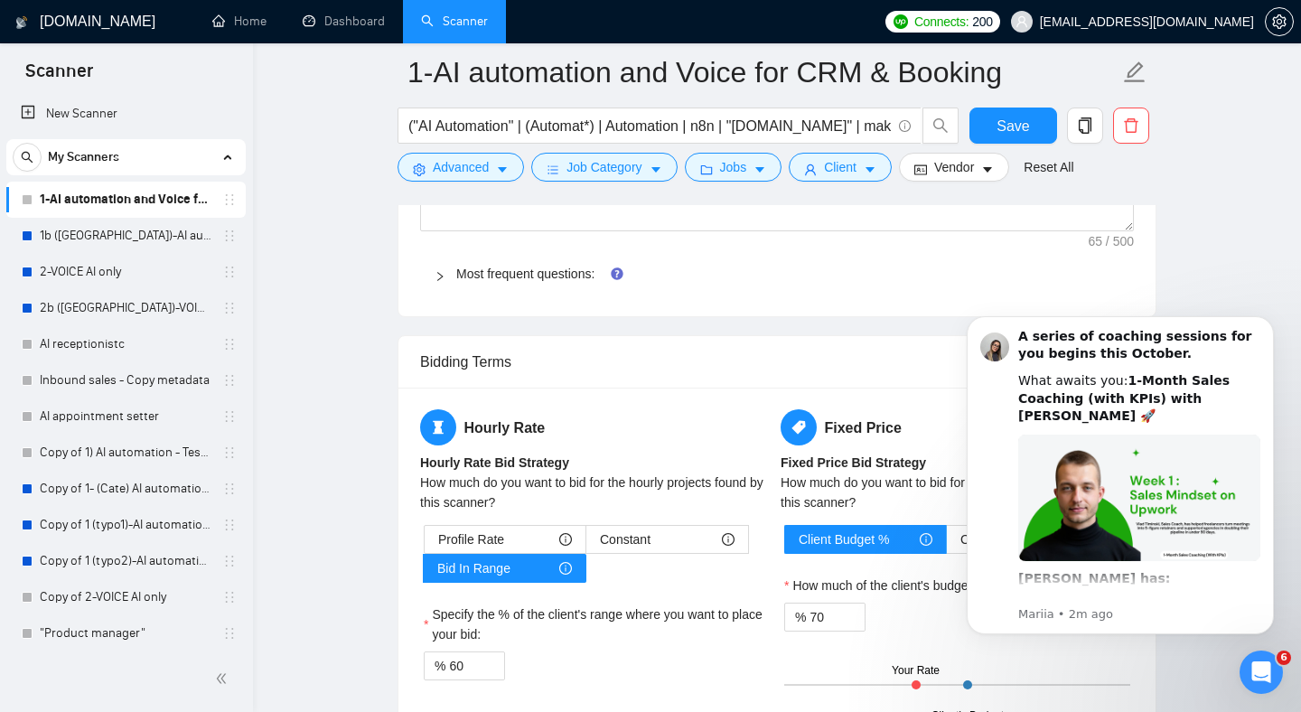
drag, startPoint x: 466, startPoint y: 277, endPoint x: 439, endPoint y: 278, distance: 27.2
click at [465, 277] on link "Most frequent questions:" at bounding box center [525, 274] width 138 height 14
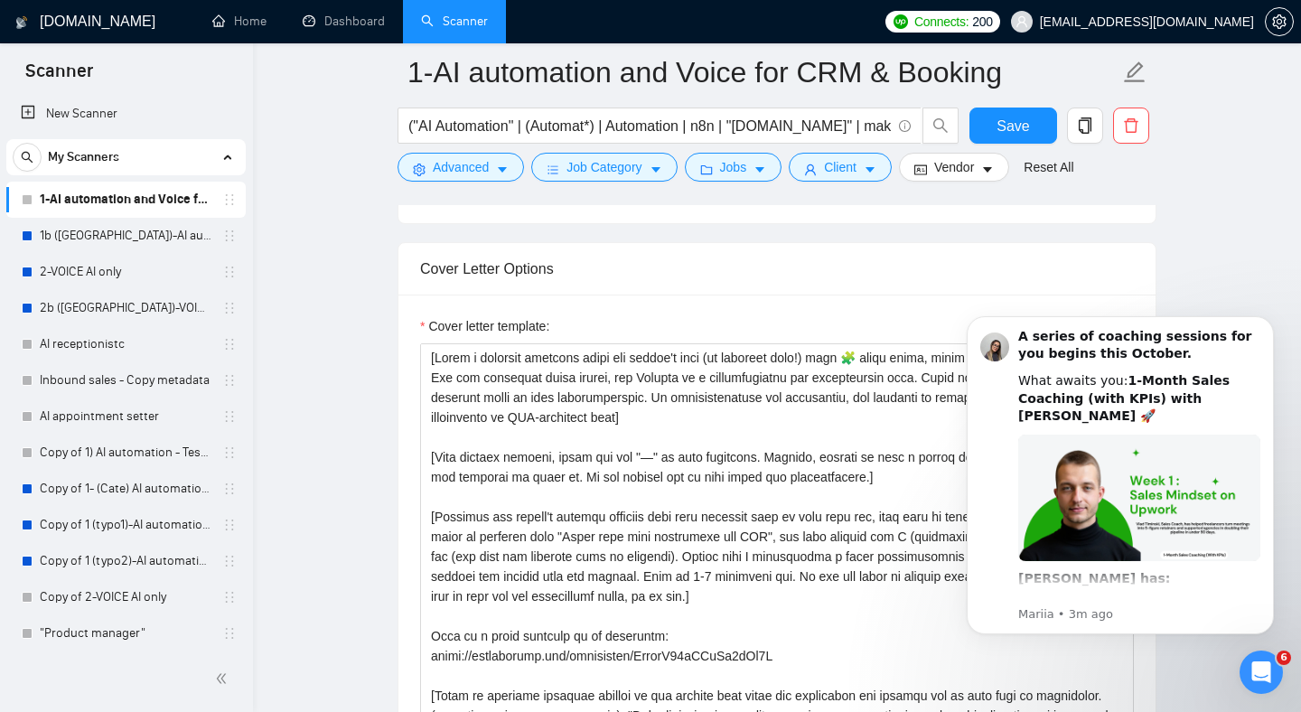
scroll to position [1837, 0]
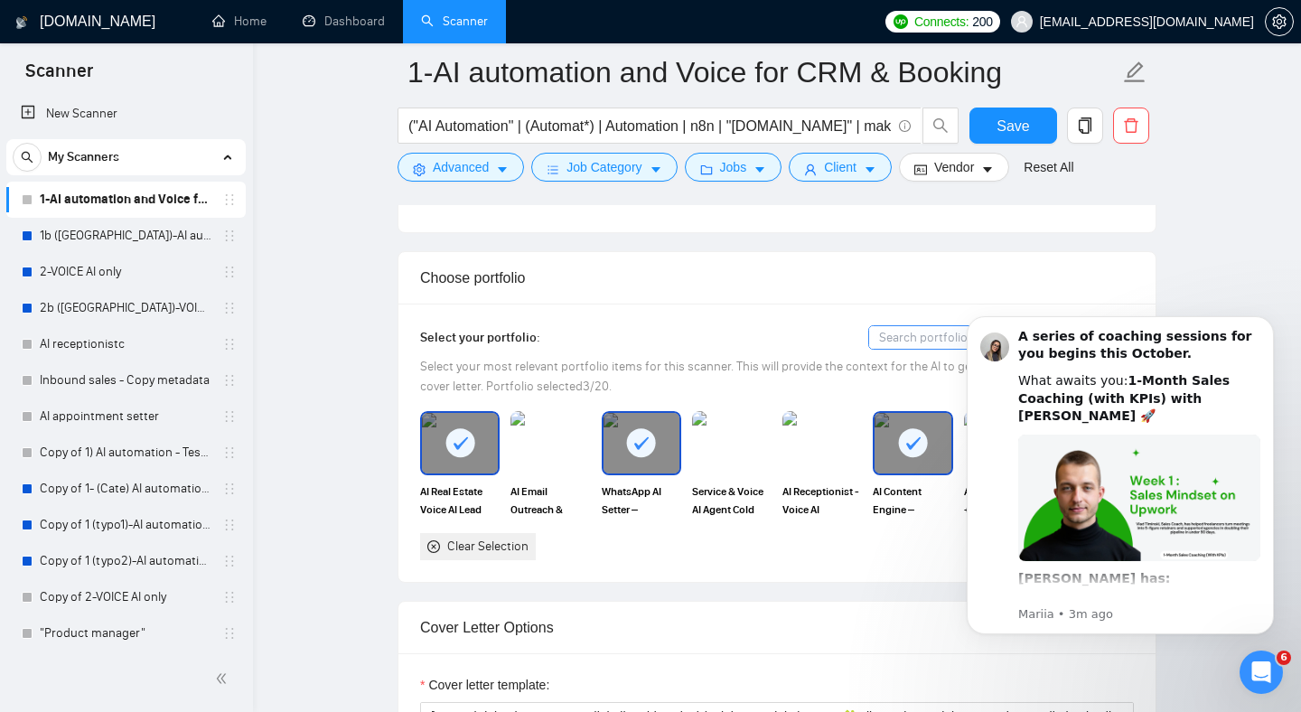
scroll to position [1545, 0]
click at [552, 446] on img at bounding box center [550, 442] width 76 height 60
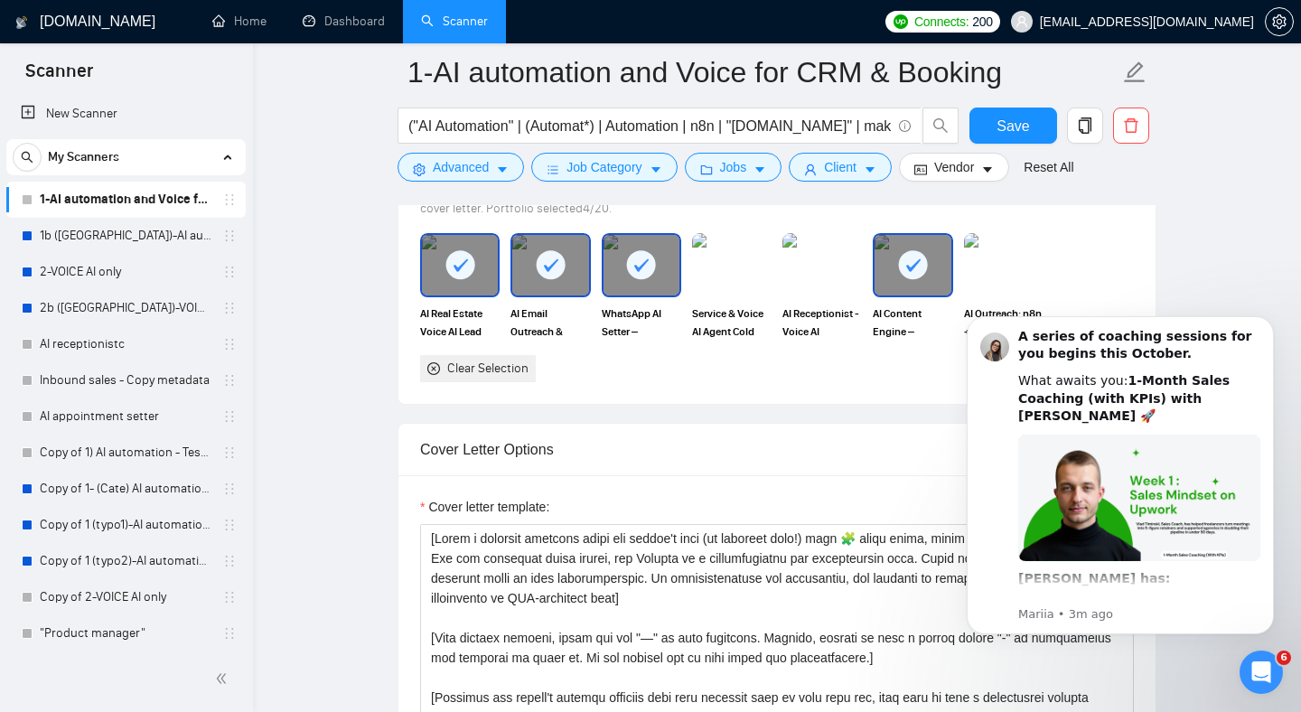
scroll to position [1721, 0]
click at [923, 269] on rect at bounding box center [913, 265] width 29 height 29
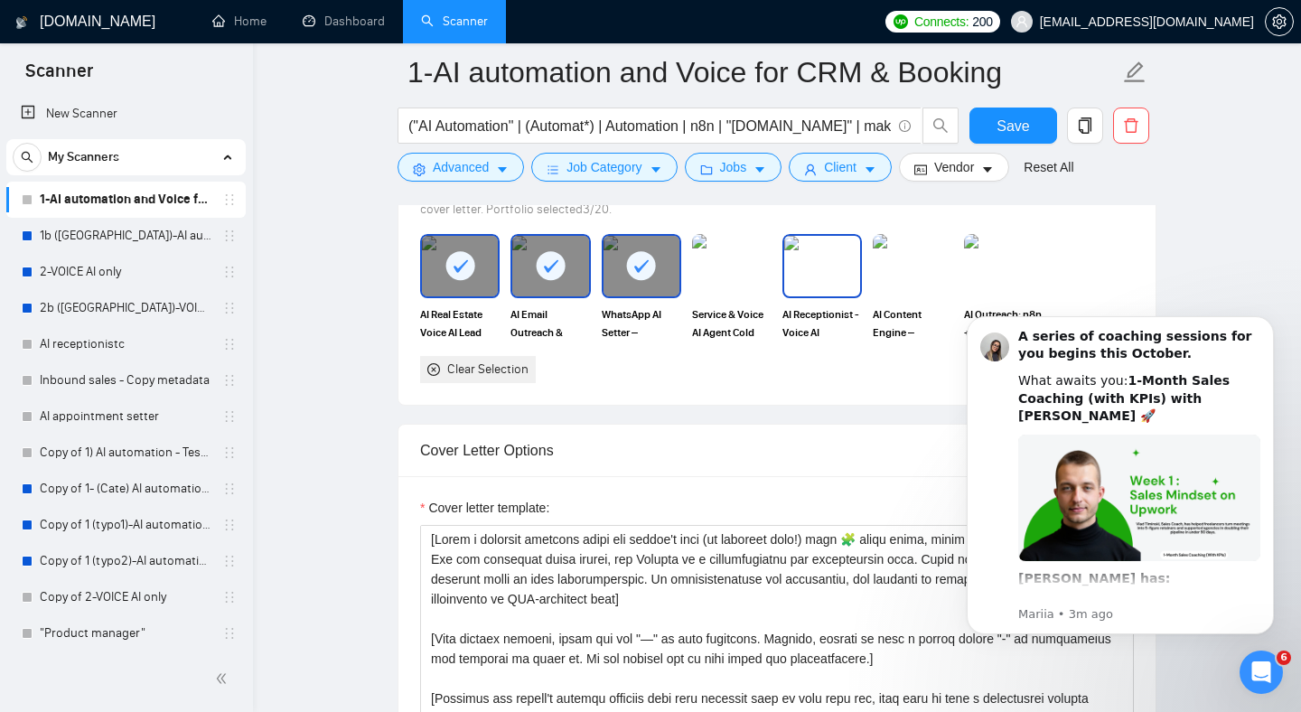
click at [841, 281] on img at bounding box center [822, 266] width 76 height 60
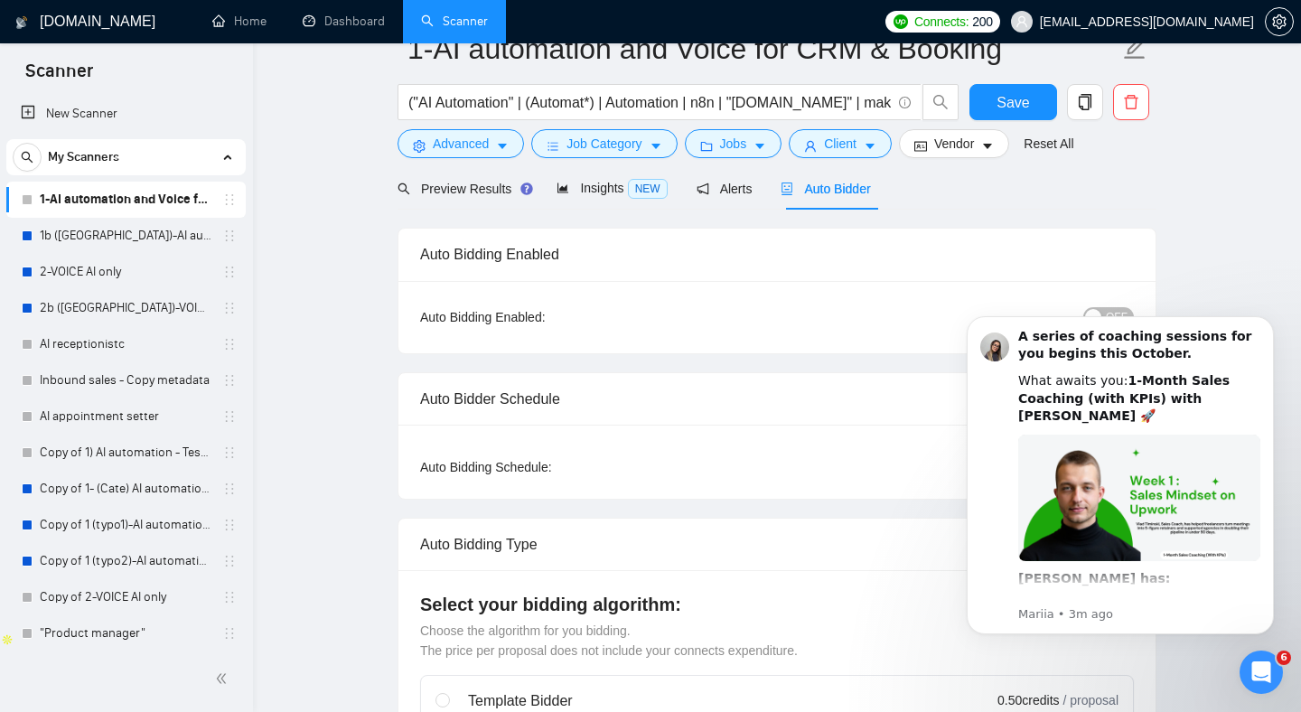
scroll to position [0, 0]
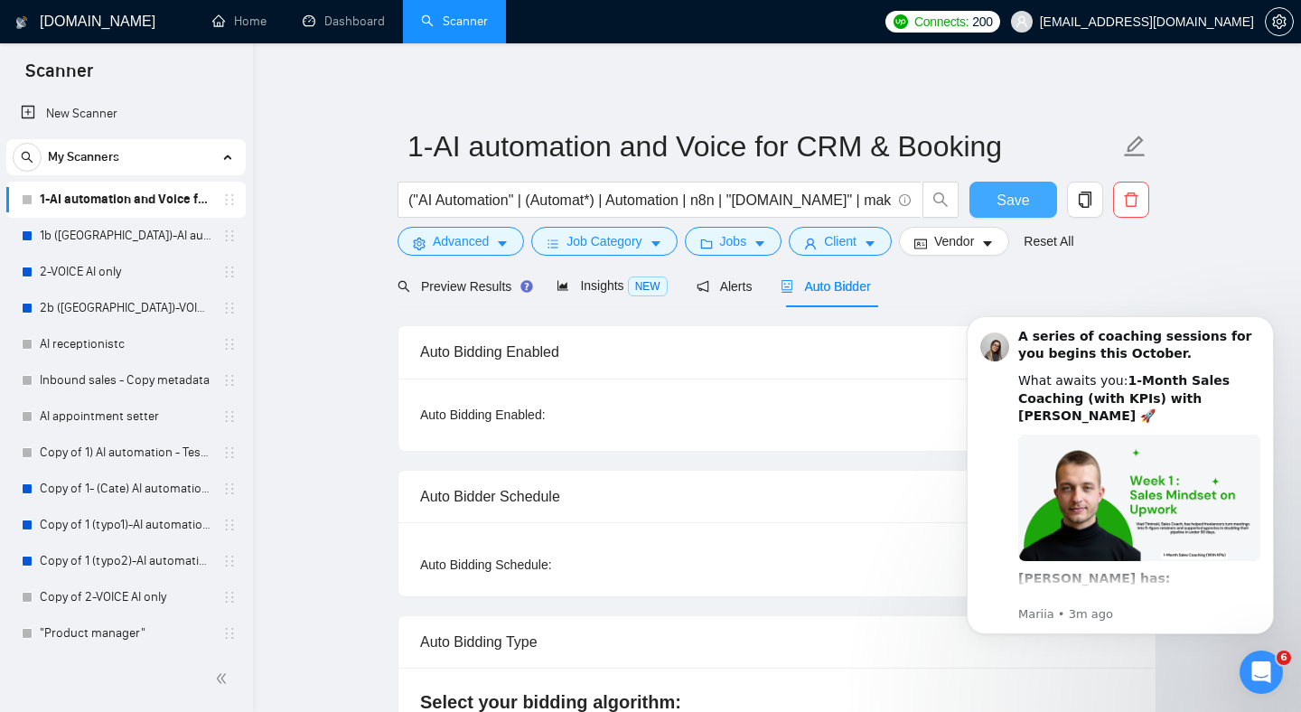
drag, startPoint x: 1026, startPoint y: 195, endPoint x: 1018, endPoint y: 202, distance: 10.9
click at [1025, 195] on span "Save" at bounding box center [1013, 200] width 33 height 23
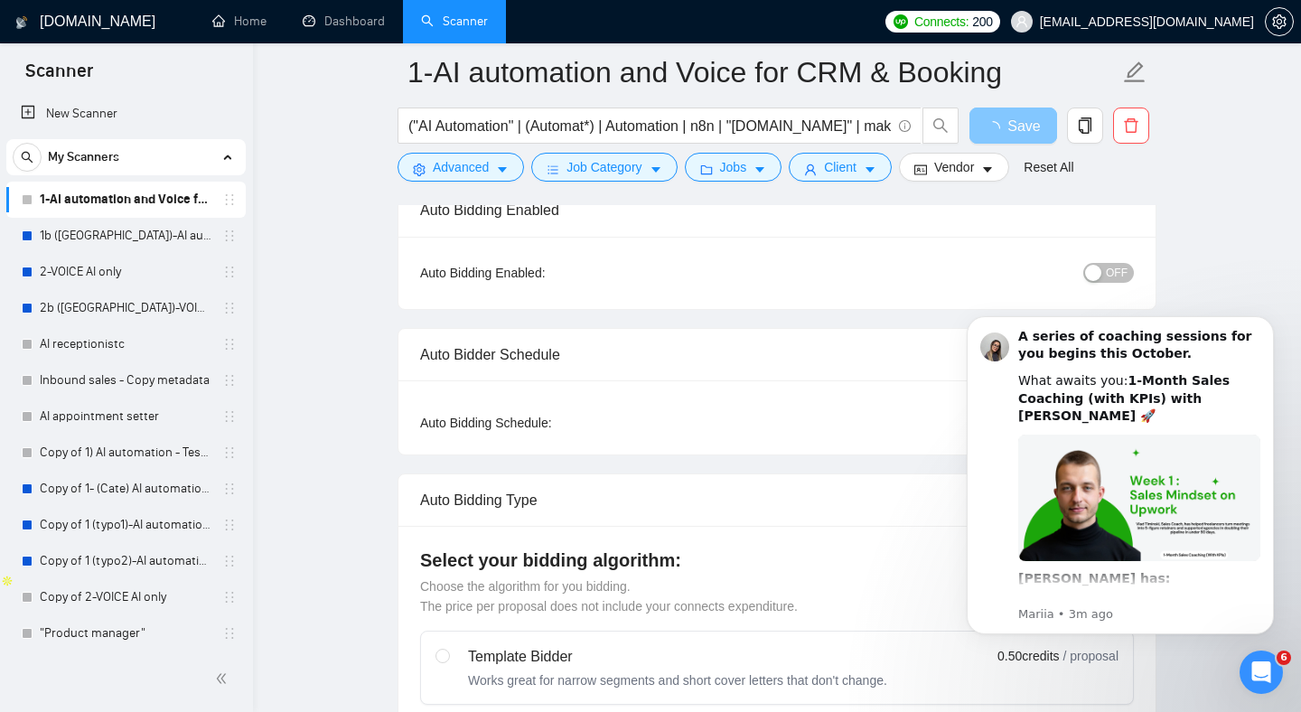
scroll to position [164, 0]
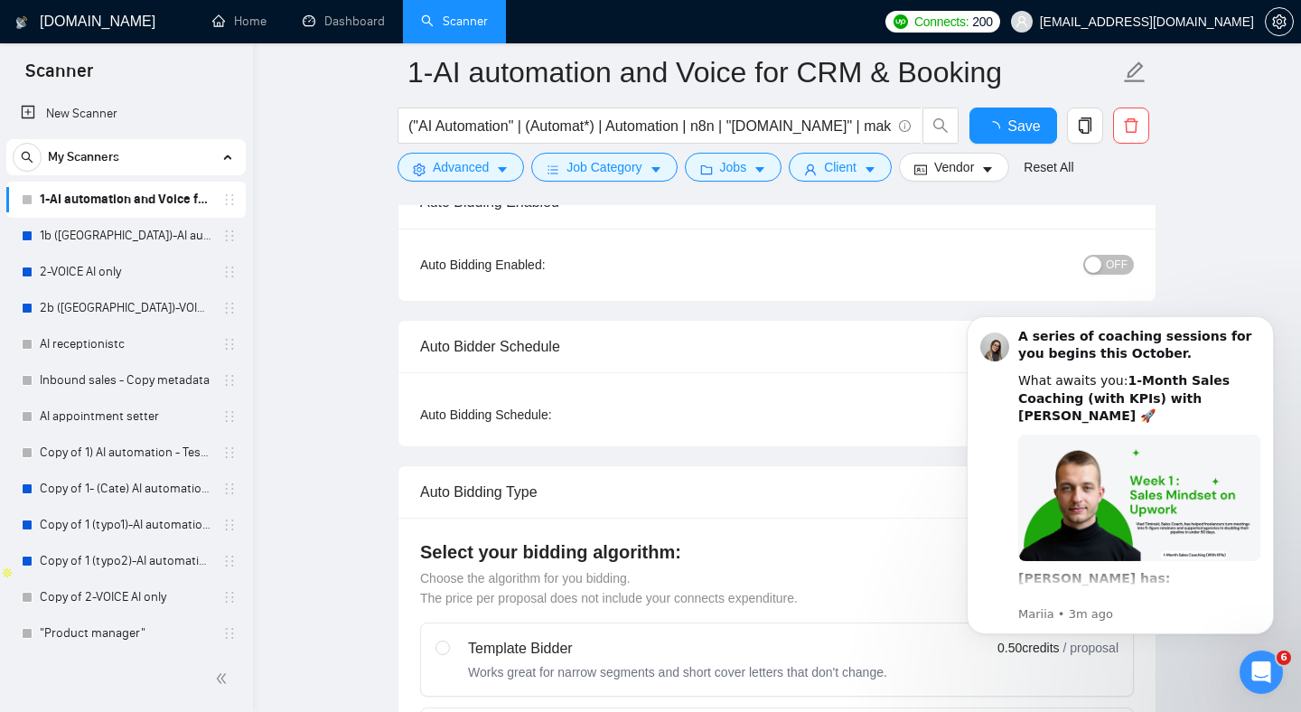
click at [1099, 264] on div "button" at bounding box center [1093, 265] width 16 height 16
checkbox input "true"
click at [1011, 138] on button "Save" at bounding box center [1014, 126] width 88 height 36
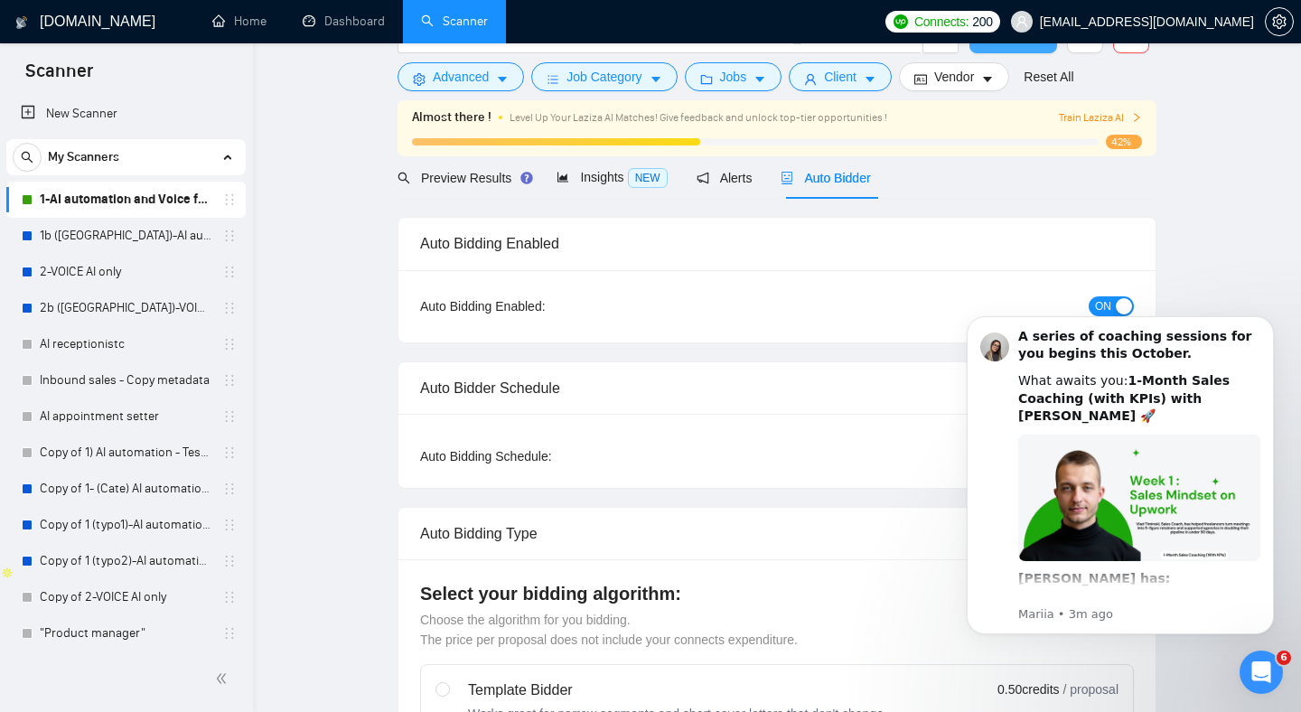
scroll to position [0, 0]
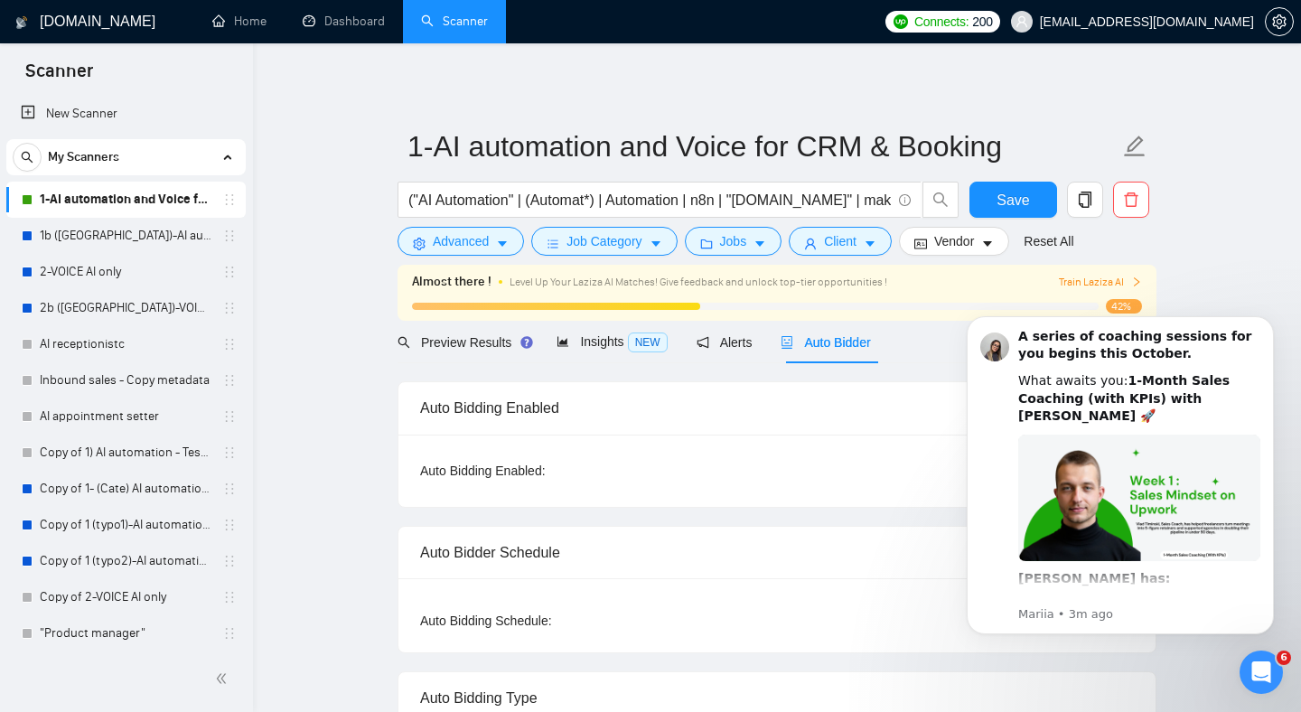
drag, startPoint x: 346, startPoint y: 315, endPoint x: 361, endPoint y: 317, distance: 15.6
click at [97, 277] on link "2-VOICE AI only" at bounding box center [126, 272] width 172 height 36
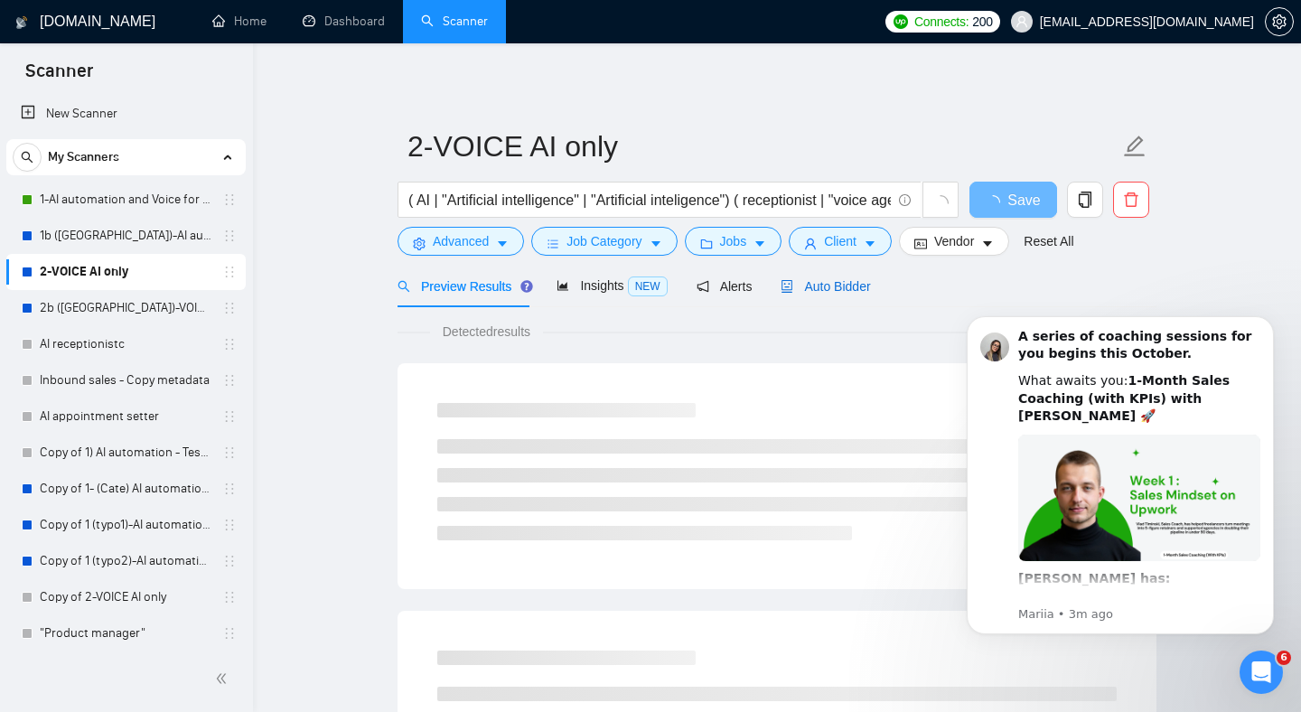
click at [834, 291] on span "Auto Bidder" at bounding box center [825, 286] width 89 height 14
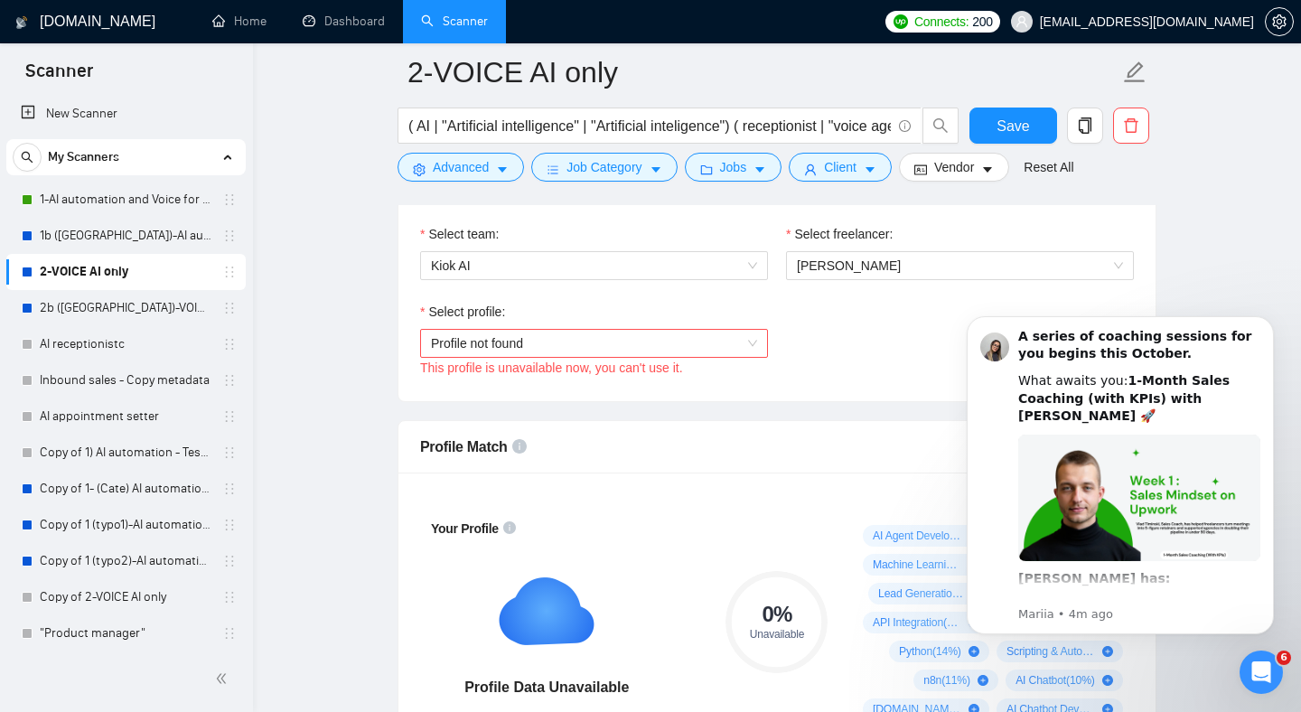
scroll to position [972, 0]
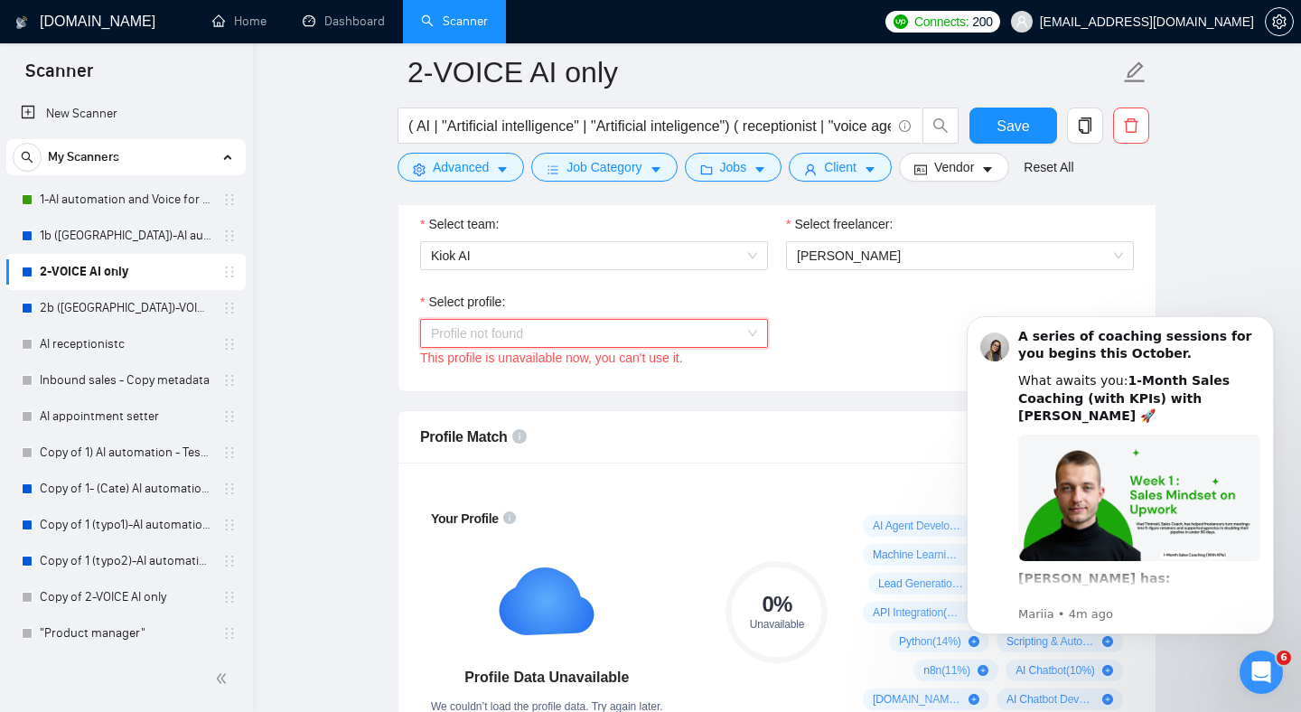
click at [560, 319] on div "Profile not found" at bounding box center [594, 333] width 348 height 29
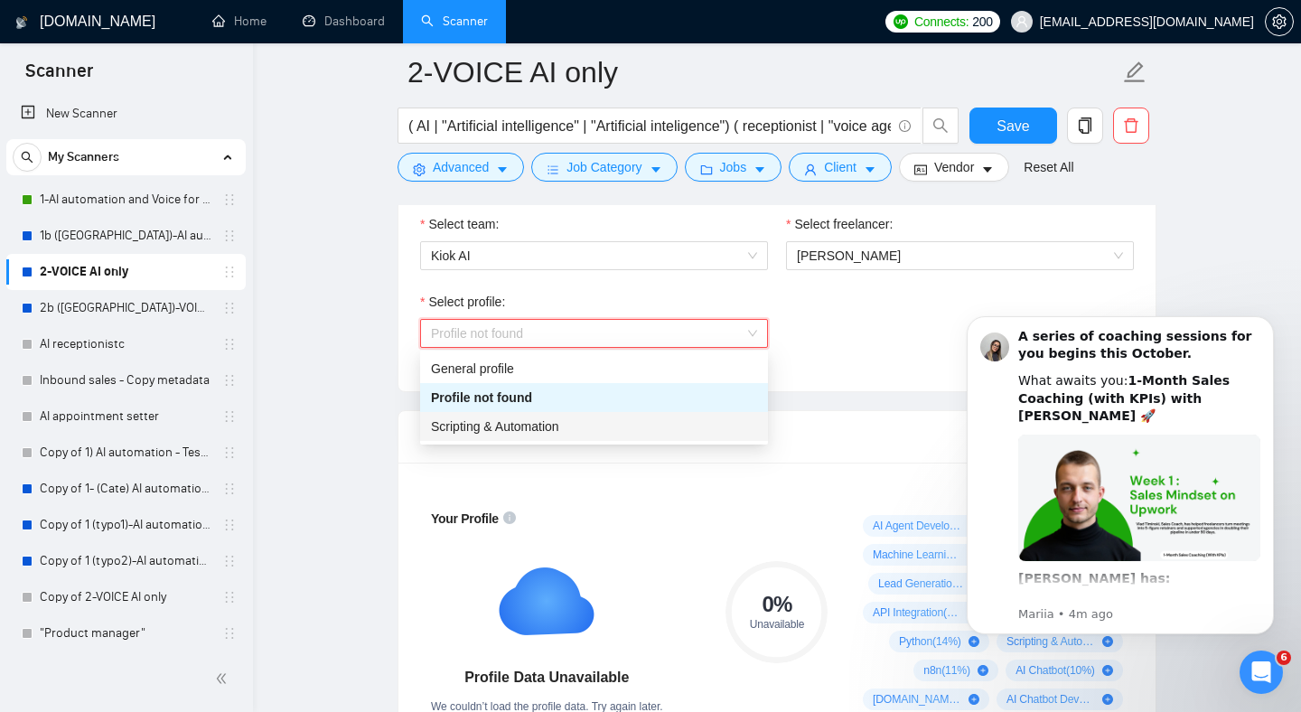
drag, startPoint x: 492, startPoint y: 428, endPoint x: 445, endPoint y: 408, distance: 51.0
click at [492, 428] on span "Scripting & Automation" at bounding box center [495, 426] width 128 height 14
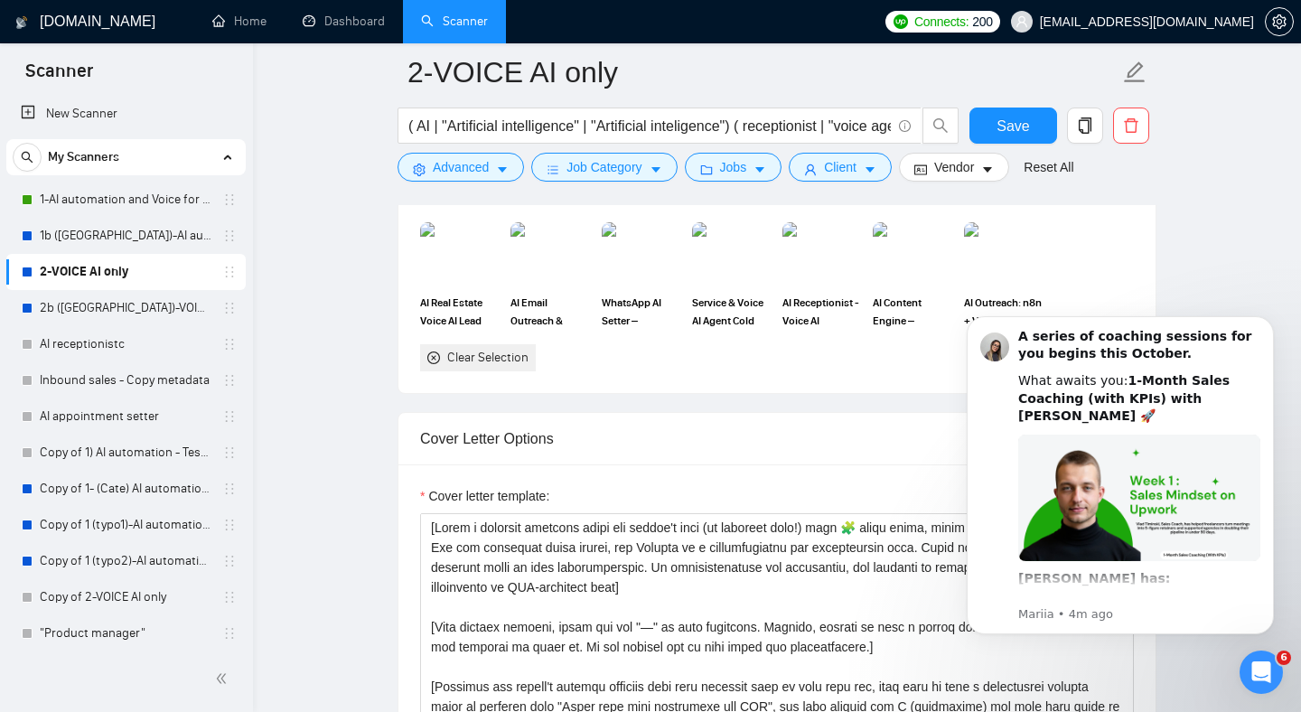
scroll to position [1723, 0]
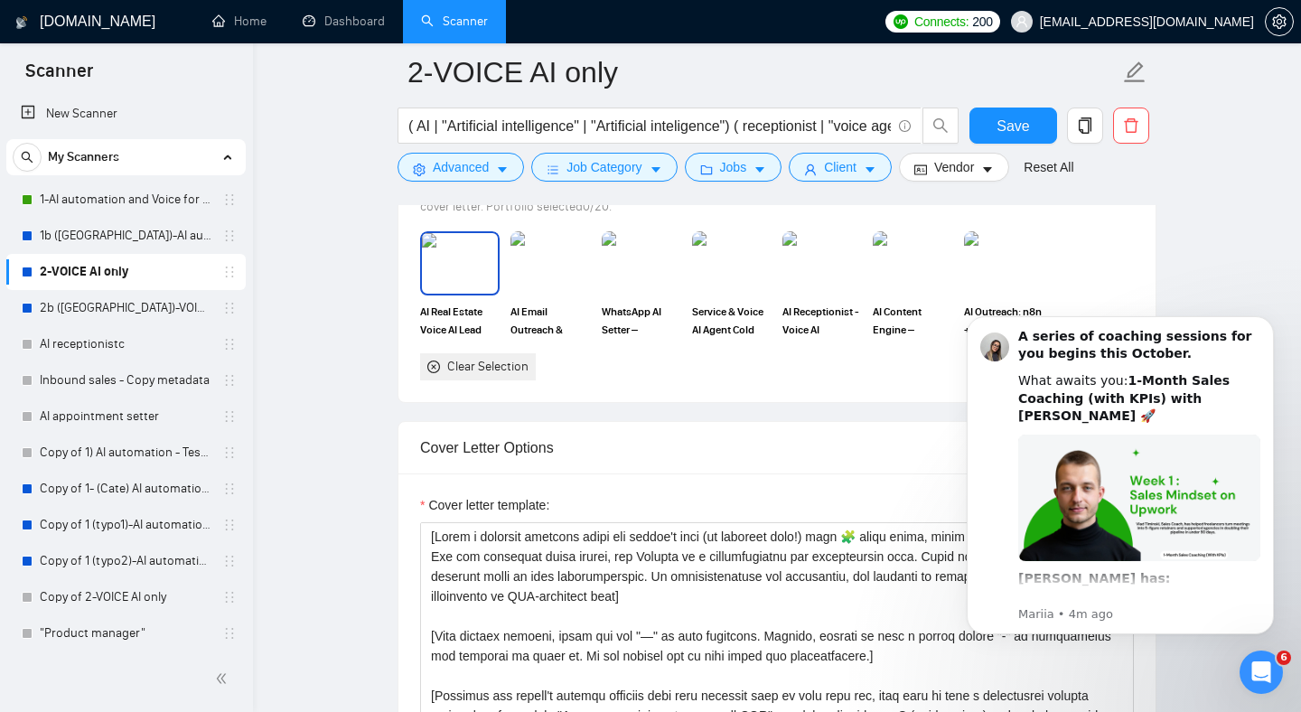
click at [451, 272] on img at bounding box center [460, 263] width 76 height 60
click at [519, 268] on img at bounding box center [550, 263] width 76 height 60
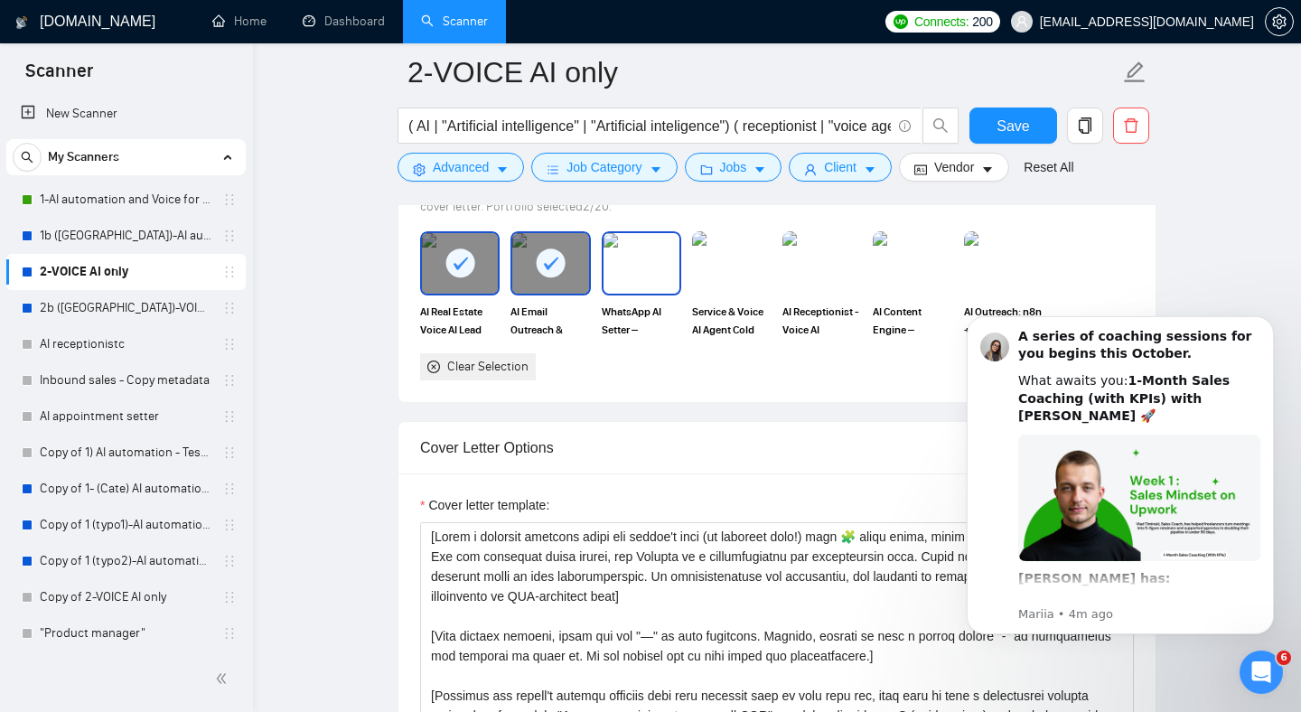
click at [630, 273] on img at bounding box center [642, 263] width 76 height 60
drag, startPoint x: 984, startPoint y: 266, endPoint x: 932, endPoint y: 268, distance: 52.5
click at [984, 266] on img at bounding box center [1004, 263] width 76 height 60
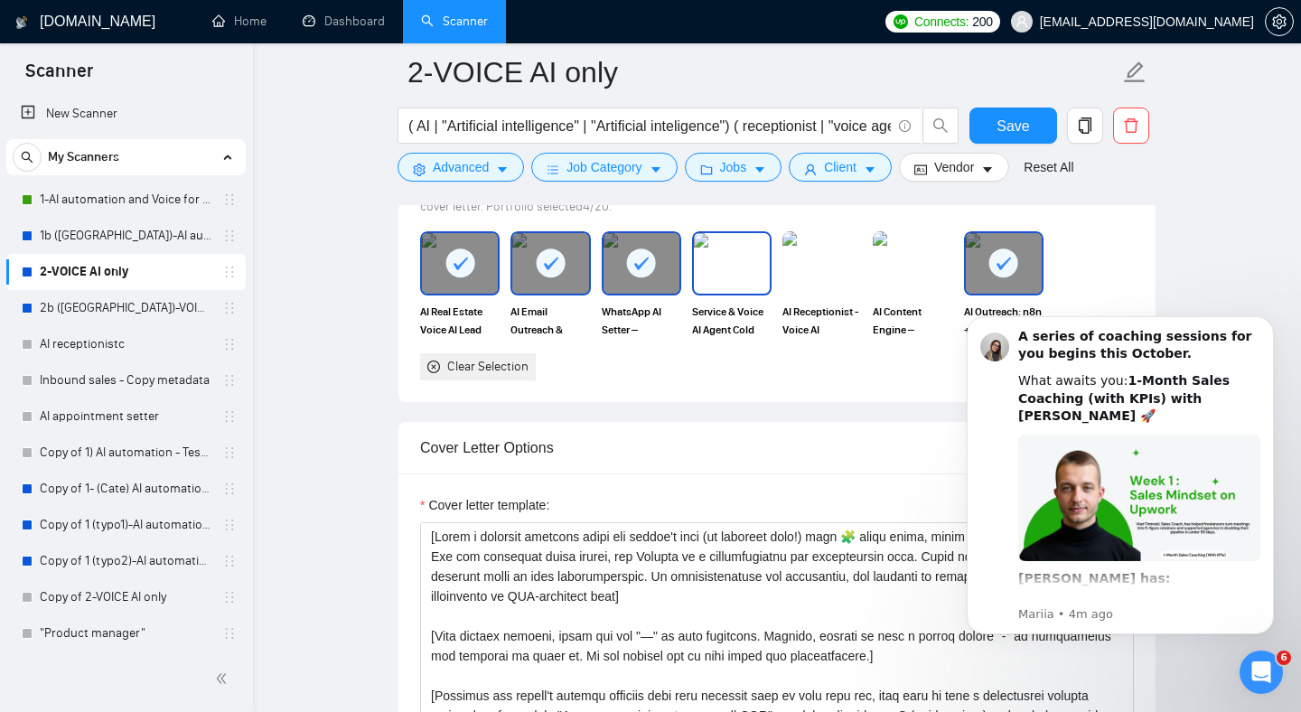
click at [747, 271] on img at bounding box center [732, 263] width 76 height 60
drag, startPoint x: 747, startPoint y: 271, endPoint x: 765, endPoint y: 269, distance: 18.2
click at [747, 270] on div at bounding box center [732, 263] width 76 height 60
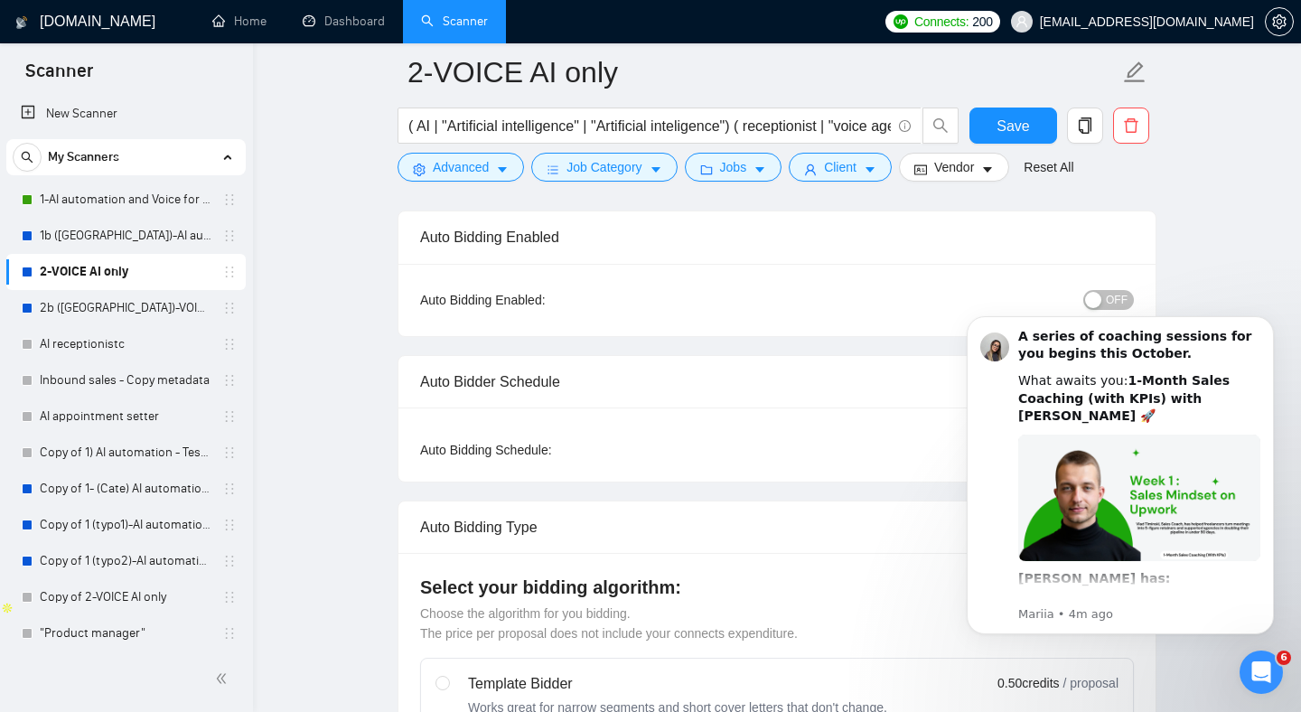
scroll to position [134, 0]
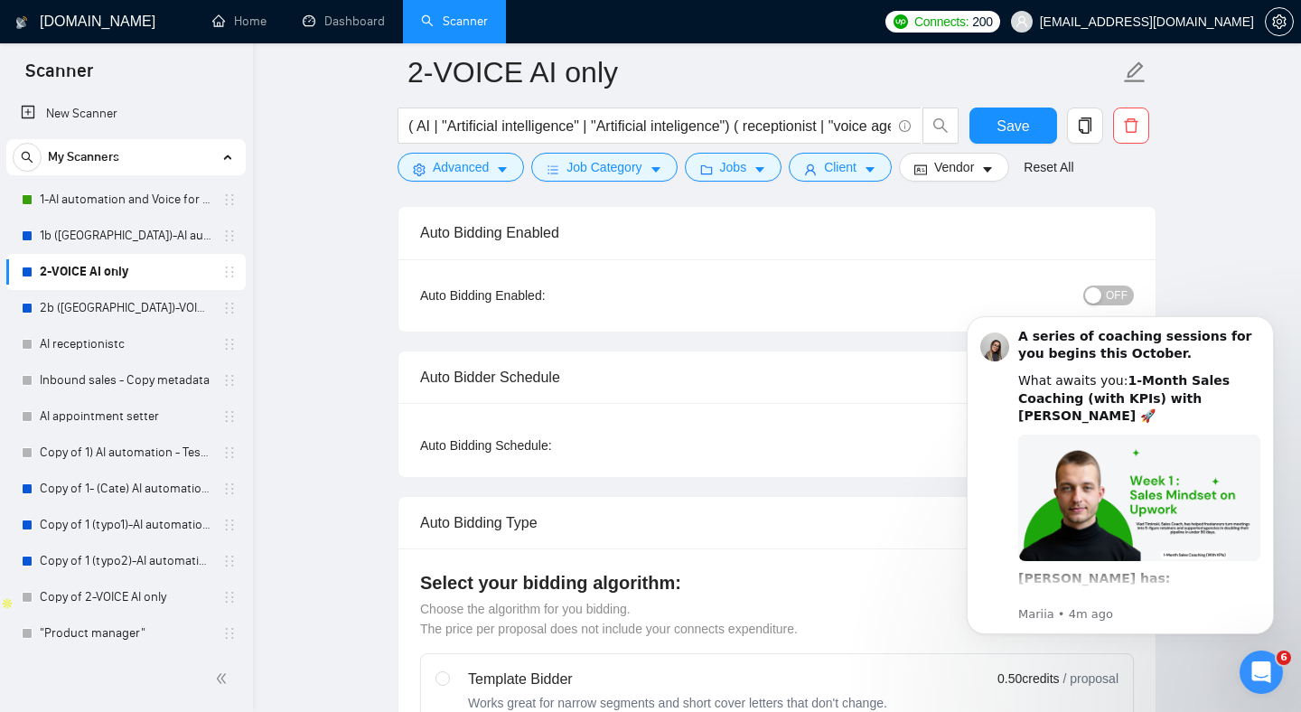
drag, startPoint x: 1104, startPoint y: 280, endPoint x: 1109, endPoint y: 289, distance: 10.1
click at [1109, 289] on div "OFF" at bounding box center [1016, 295] width 238 height 29
drag, startPoint x: 1109, startPoint y: 289, endPoint x: 1119, endPoint y: 290, distance: 10.0
click at [1109, 289] on span "OFF" at bounding box center [1117, 296] width 22 height 20
click at [1024, 130] on span "Save" at bounding box center [1013, 126] width 33 height 23
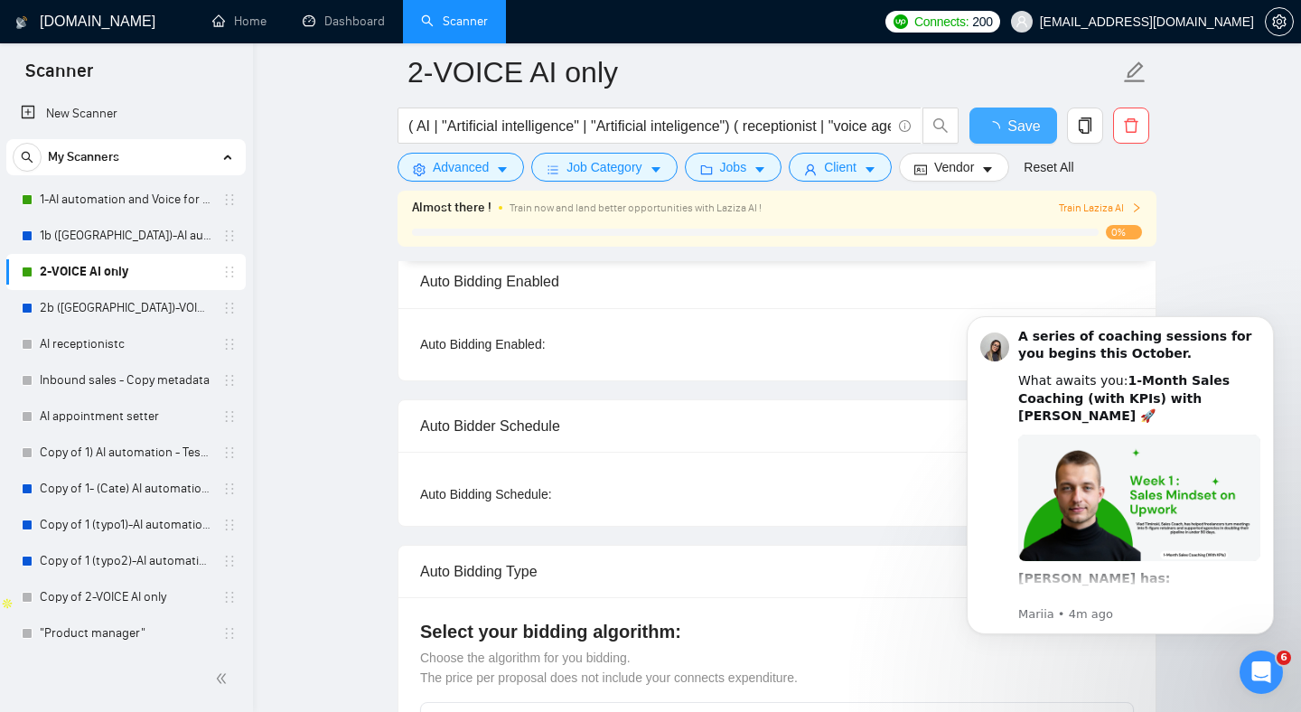
checkbox input "true"
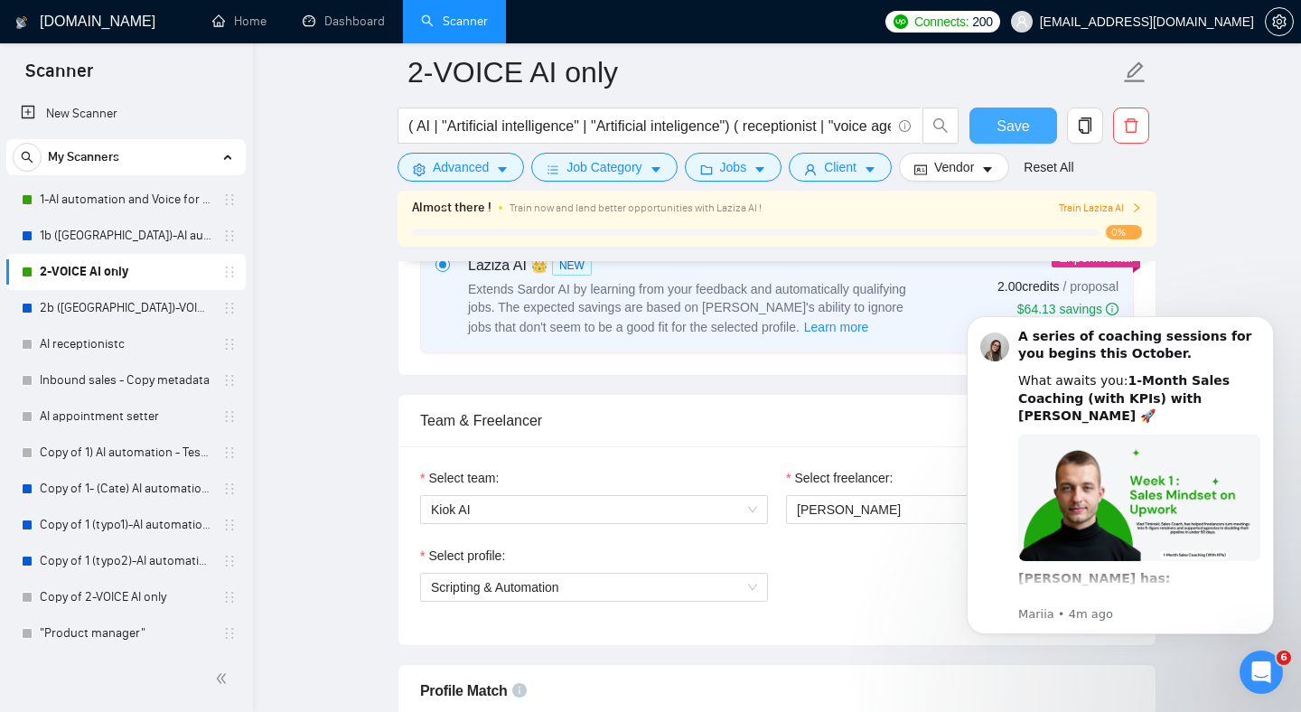
scroll to position [773, 0]
drag, startPoint x: 1014, startPoint y: 132, endPoint x: 807, endPoint y: 159, distance: 208.7
click at [1014, 132] on span "Save" at bounding box center [1013, 126] width 33 height 23
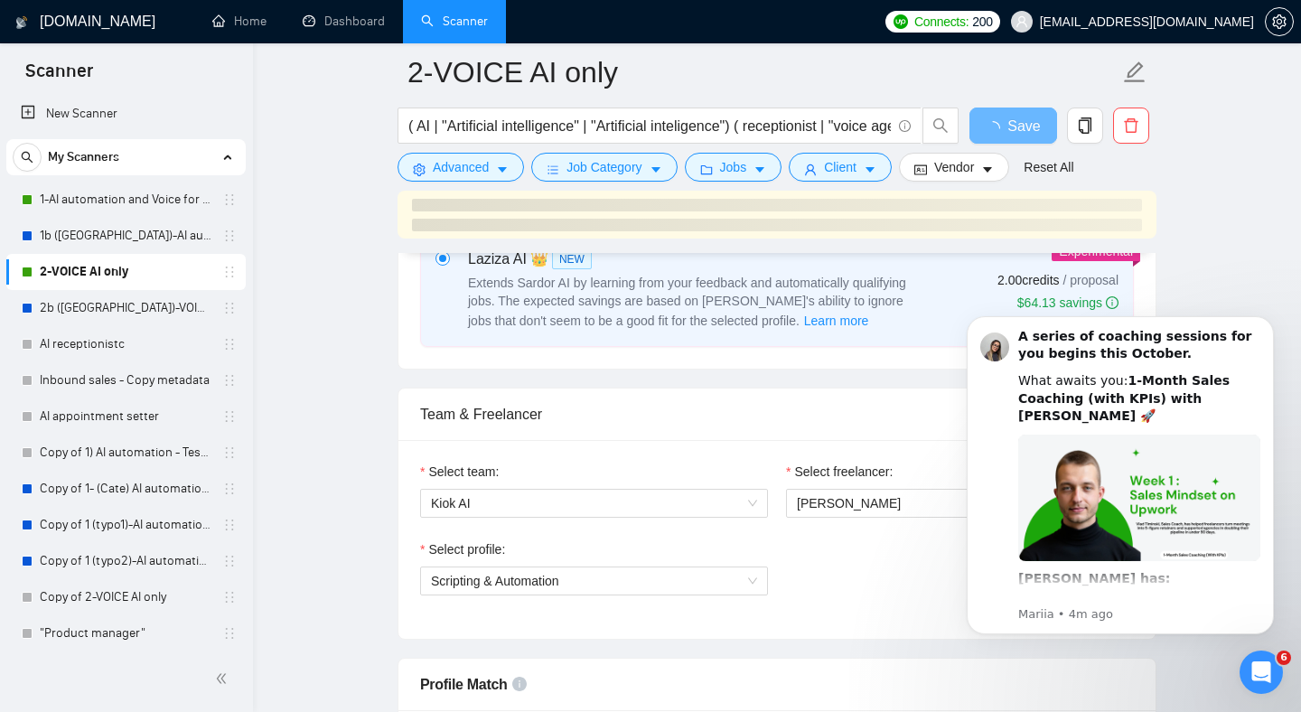
drag, startPoint x: 339, startPoint y: 231, endPoint x: 328, endPoint y: 230, distance: 11.0
